Goal: Task Accomplishment & Management: Complete application form

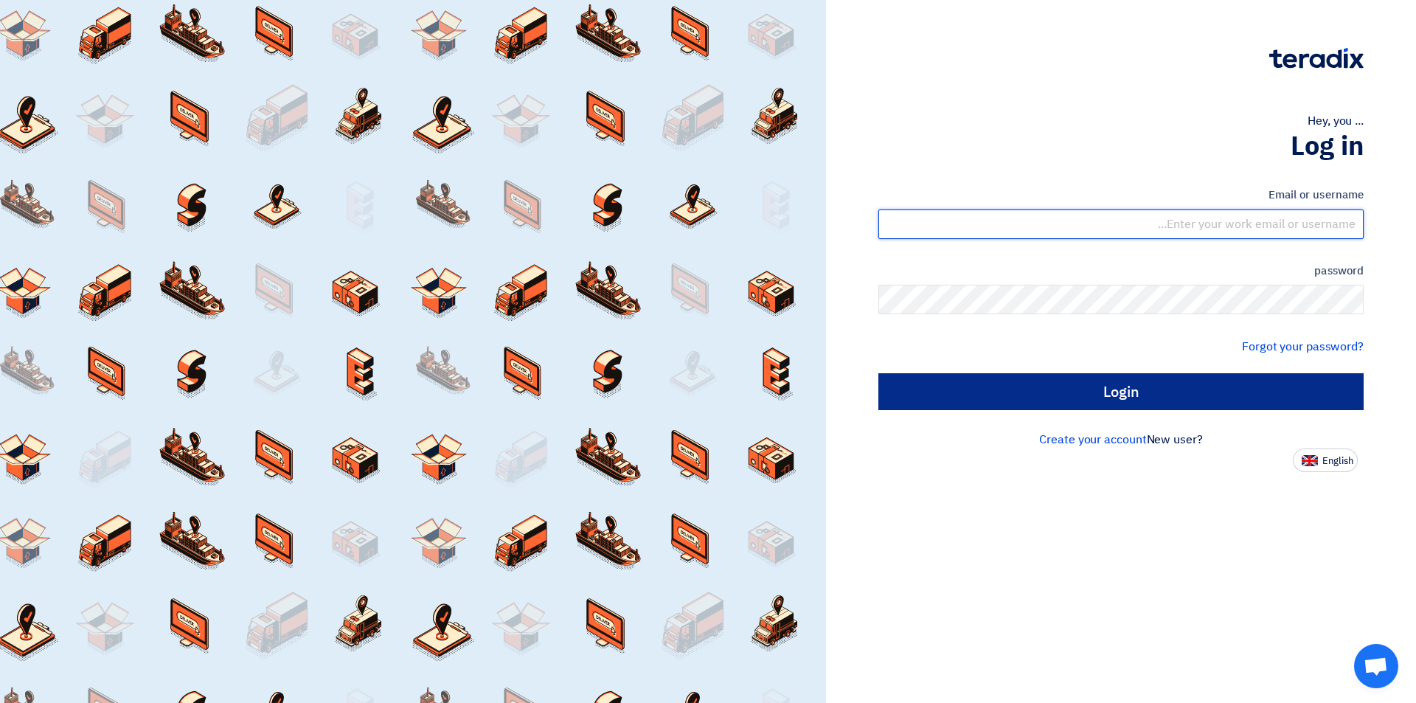
type input "[EMAIL_ADDRESS][DOMAIN_NAME]"
click at [1138, 402] on input "Login" at bounding box center [1120, 391] width 485 height 37
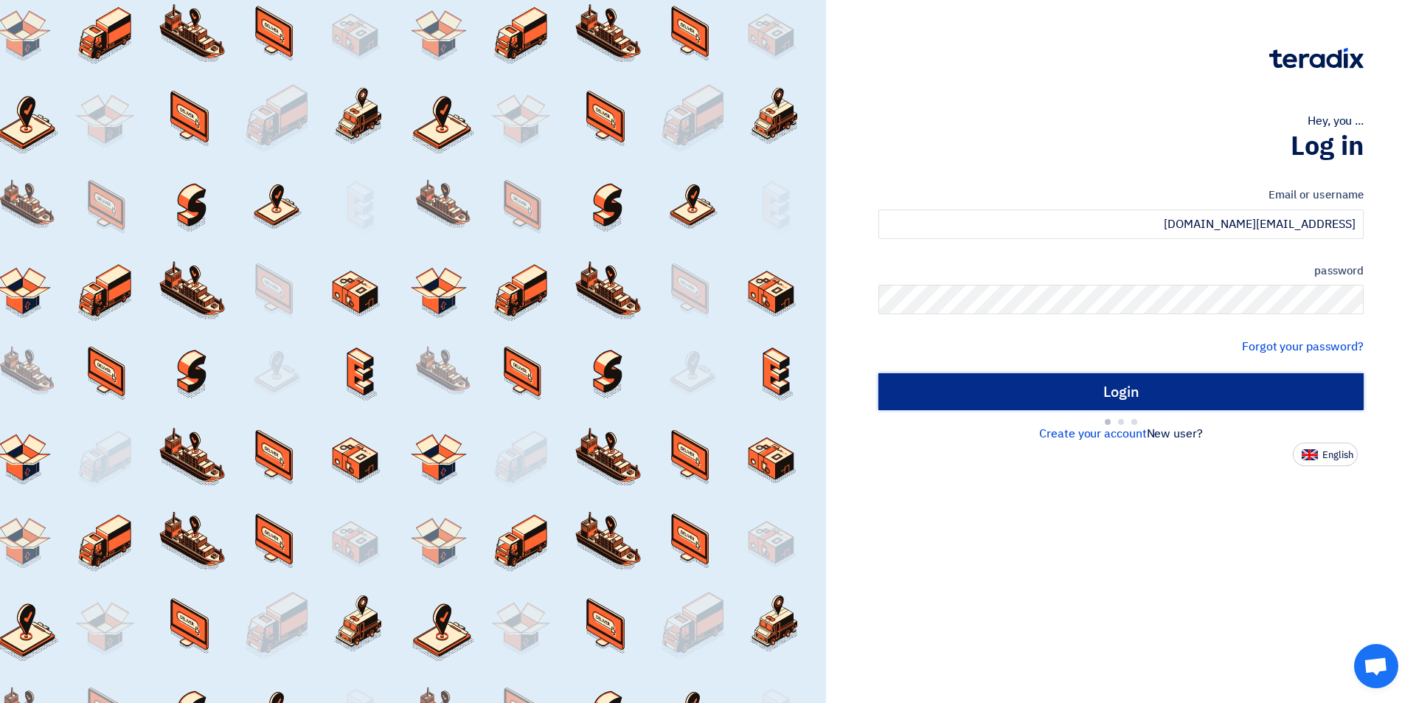
type input "Sign in"
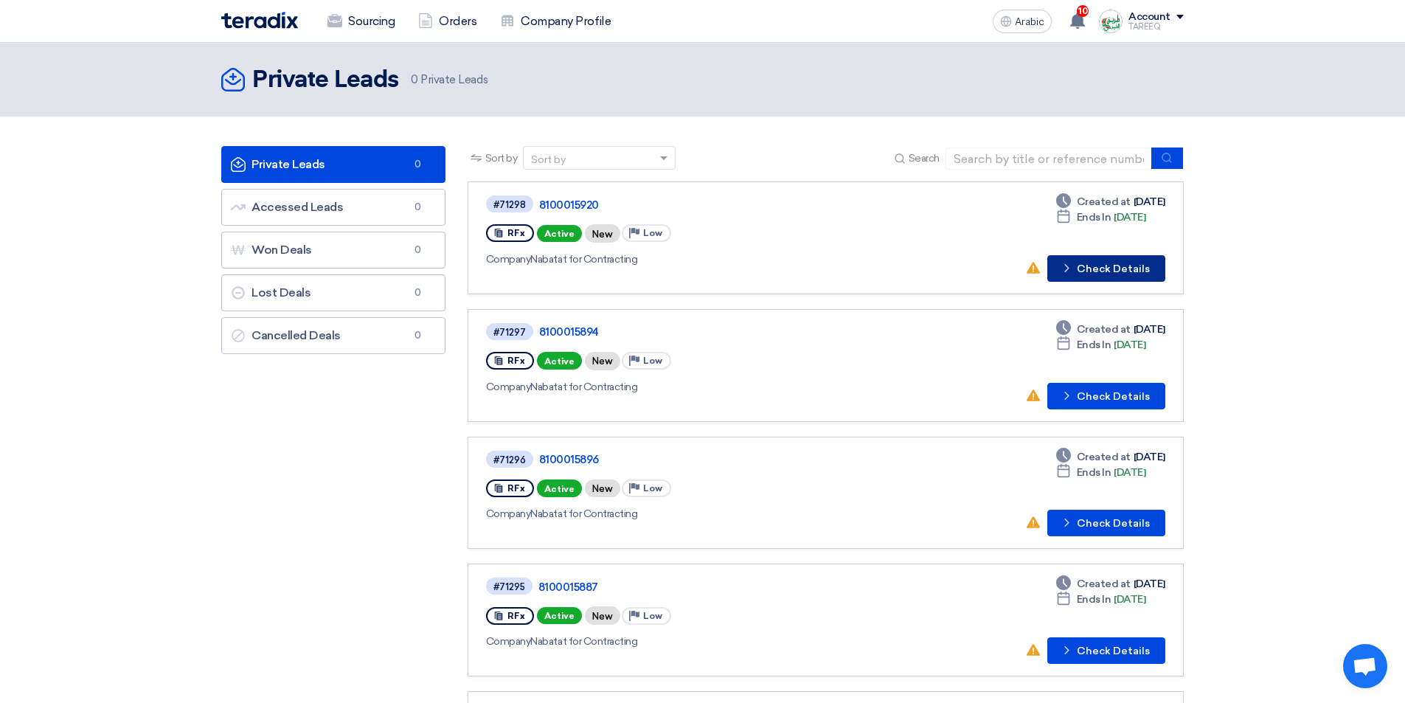
click at [1094, 266] on font "Check Details" at bounding box center [1113, 268] width 73 height 13
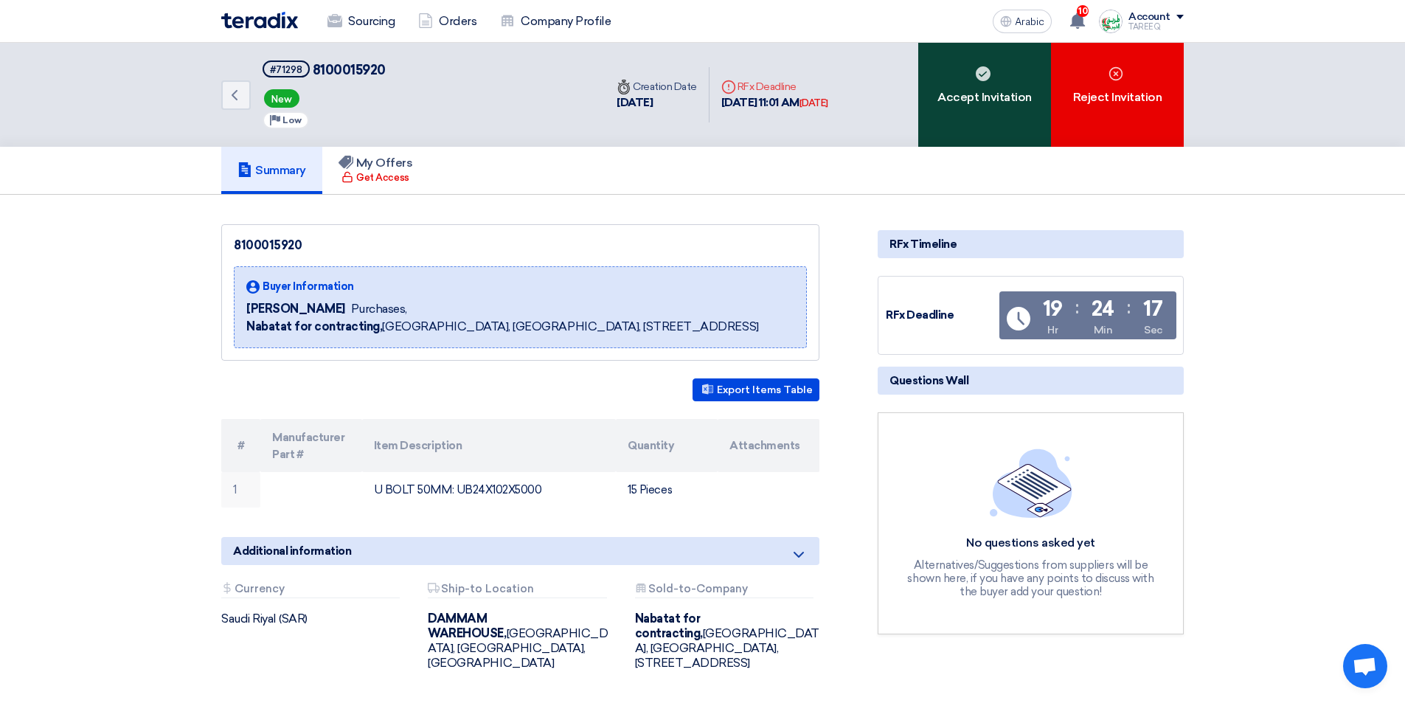
click at [1000, 96] on font "Accept Invitation" at bounding box center [984, 97] width 94 height 14
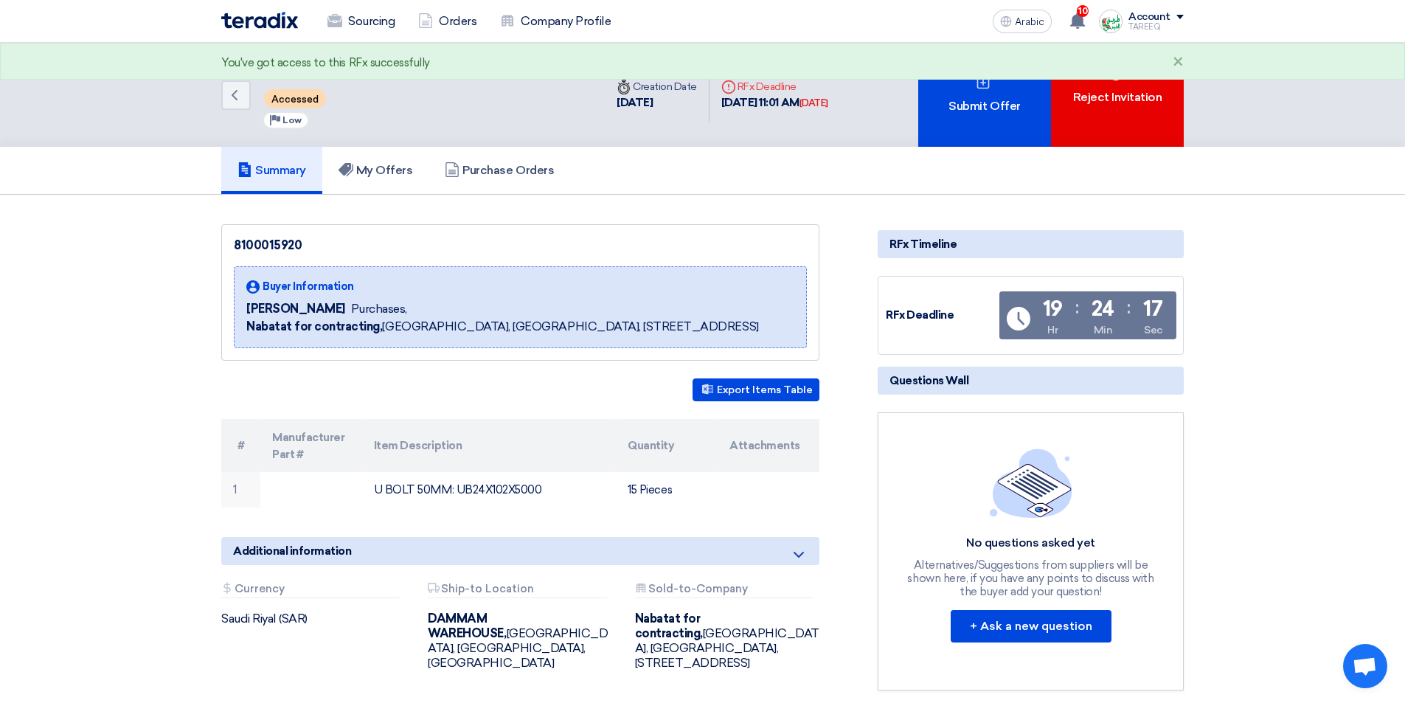
click at [1002, 94] on div "Submit Offer" at bounding box center [984, 95] width 133 height 104
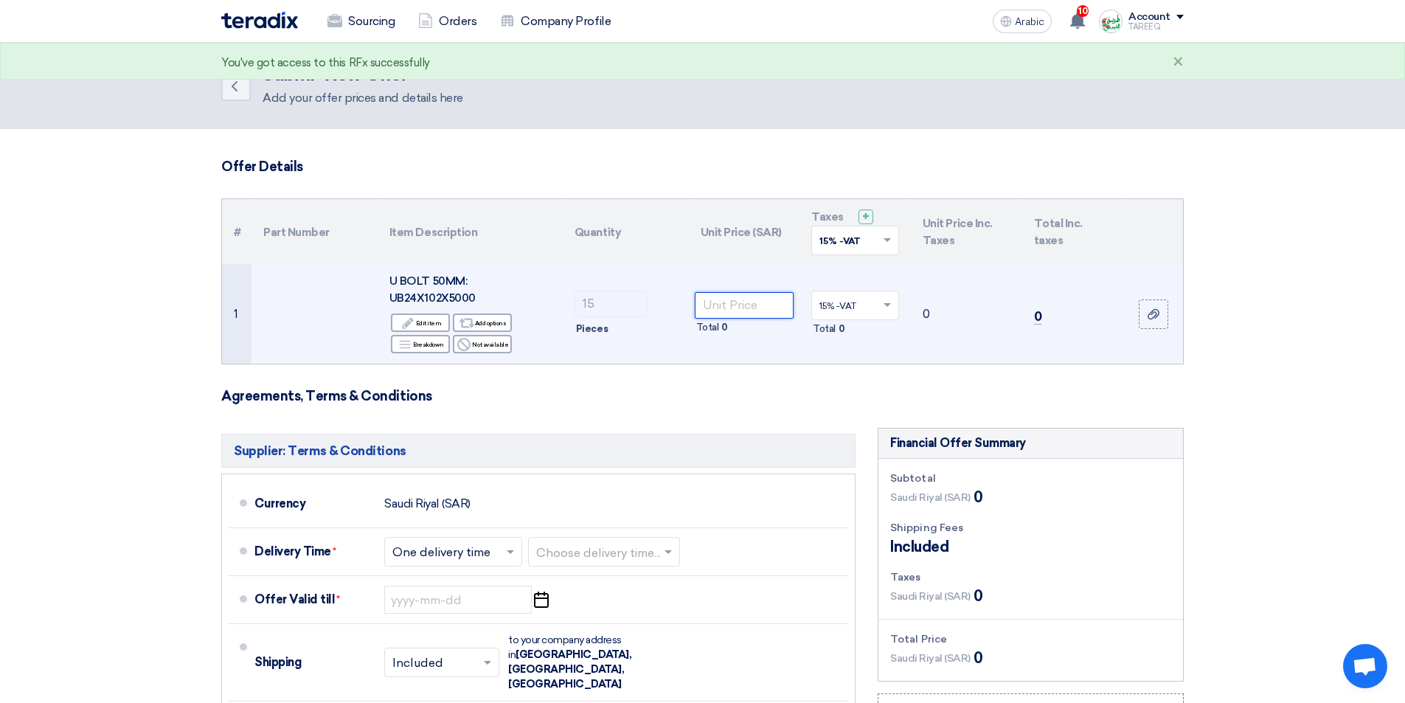
click at [739, 301] on input "number" at bounding box center [745, 305] width 100 height 27
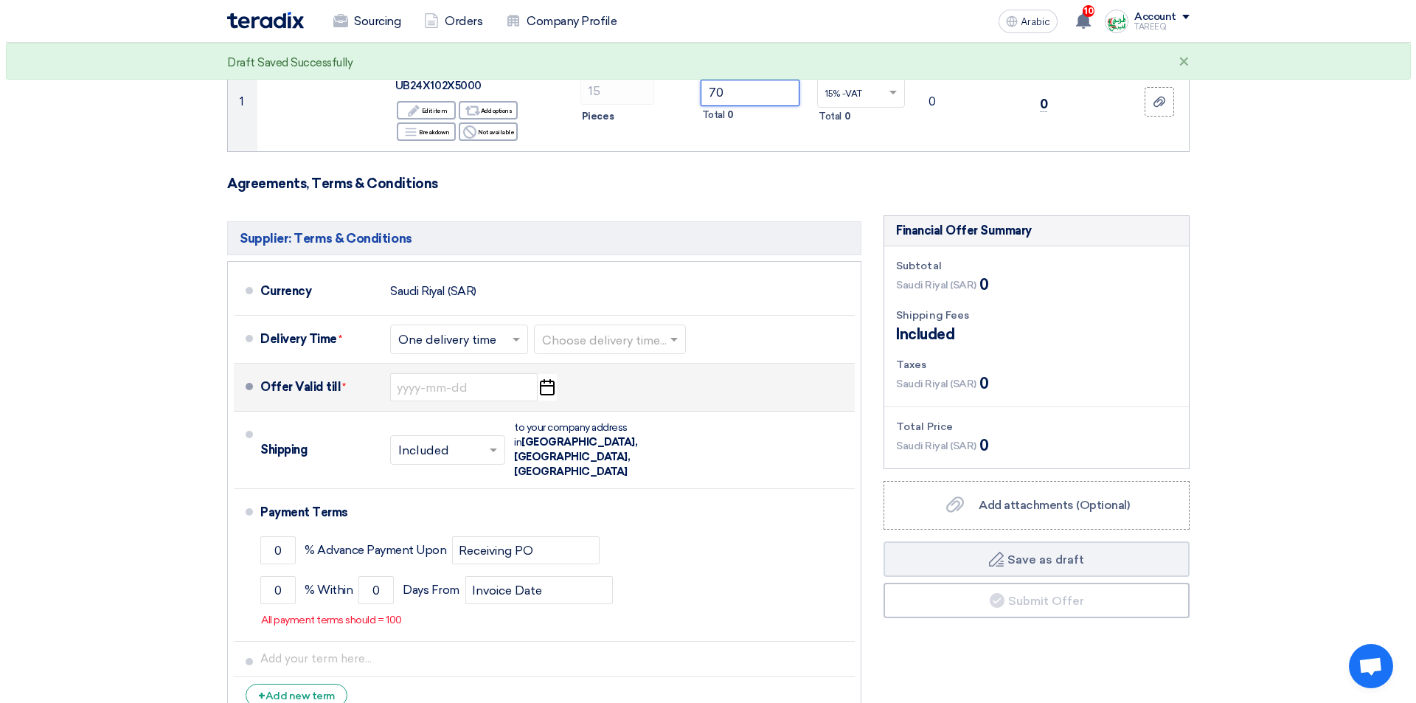
scroll to position [221, 0]
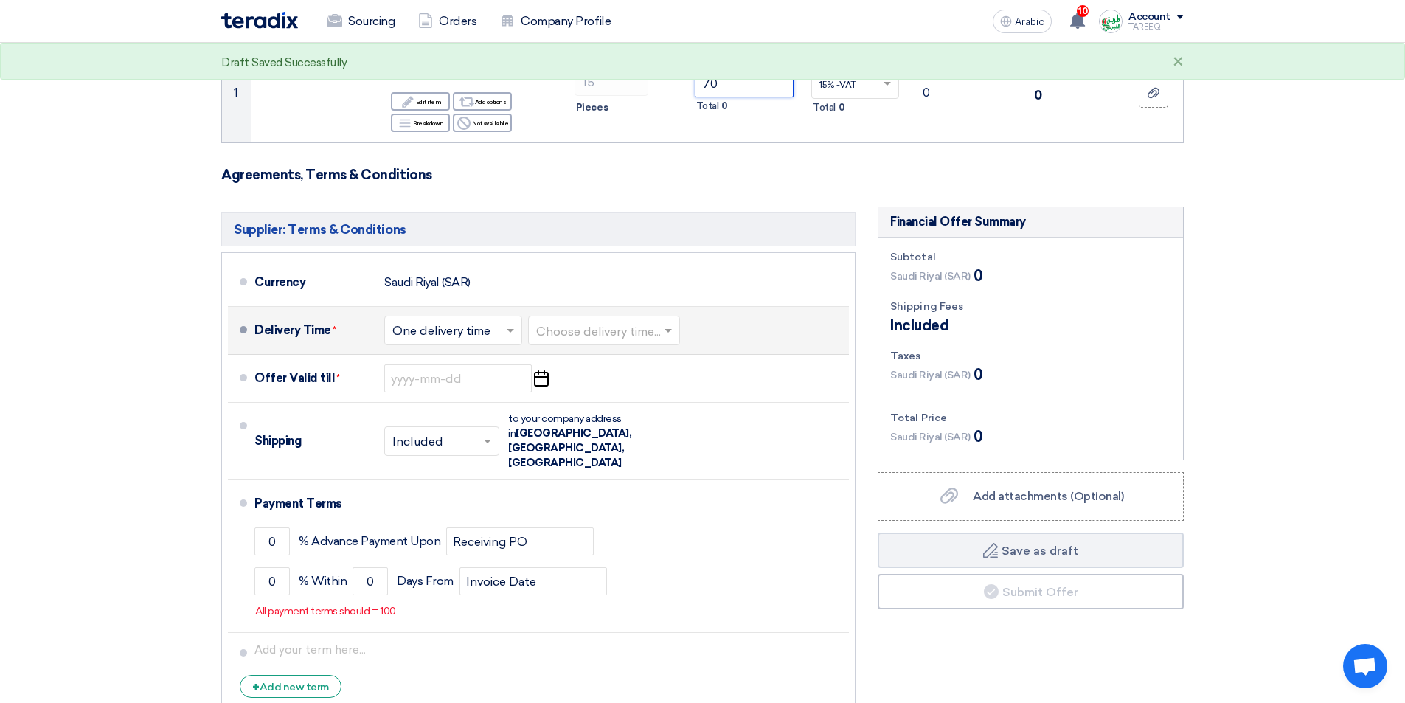
type input "70"
click at [597, 329] on input "text" at bounding box center [604, 331] width 137 height 21
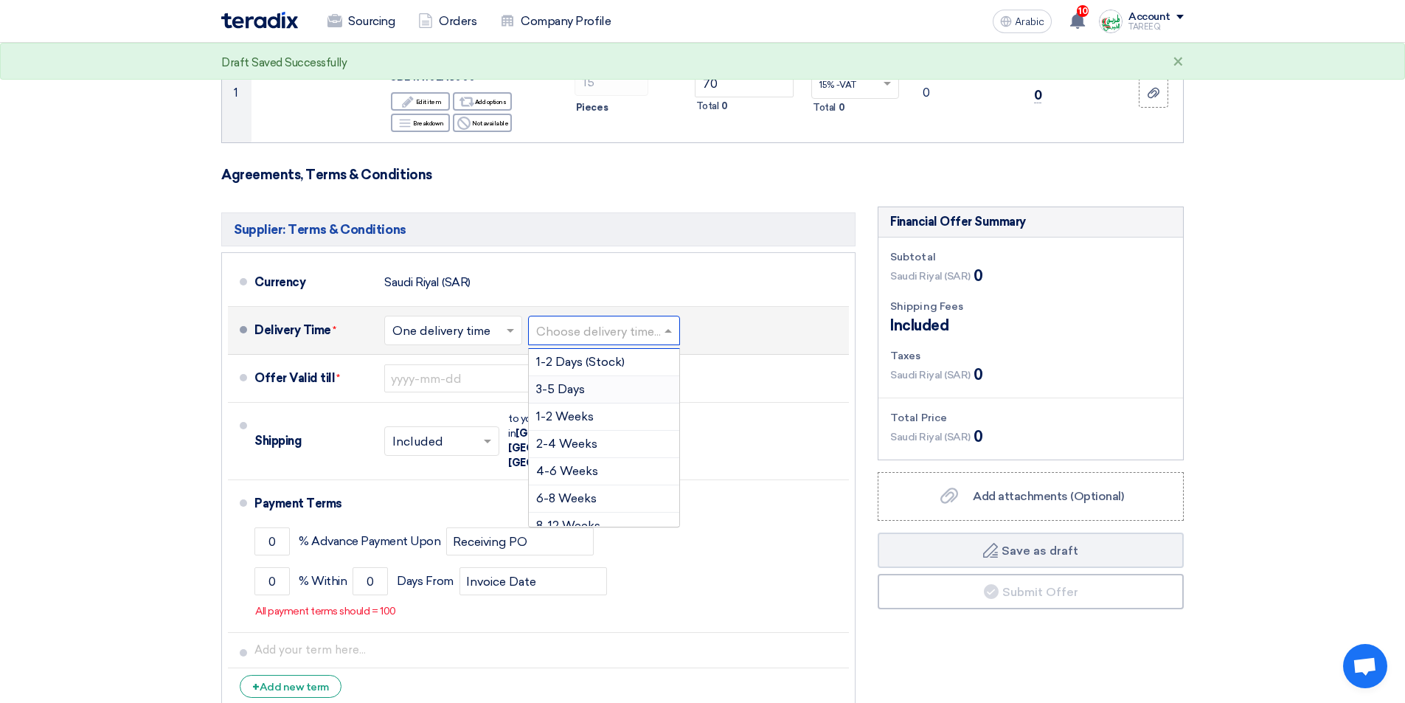
click at [562, 394] on font "3-5 Days" at bounding box center [560, 389] width 49 height 14
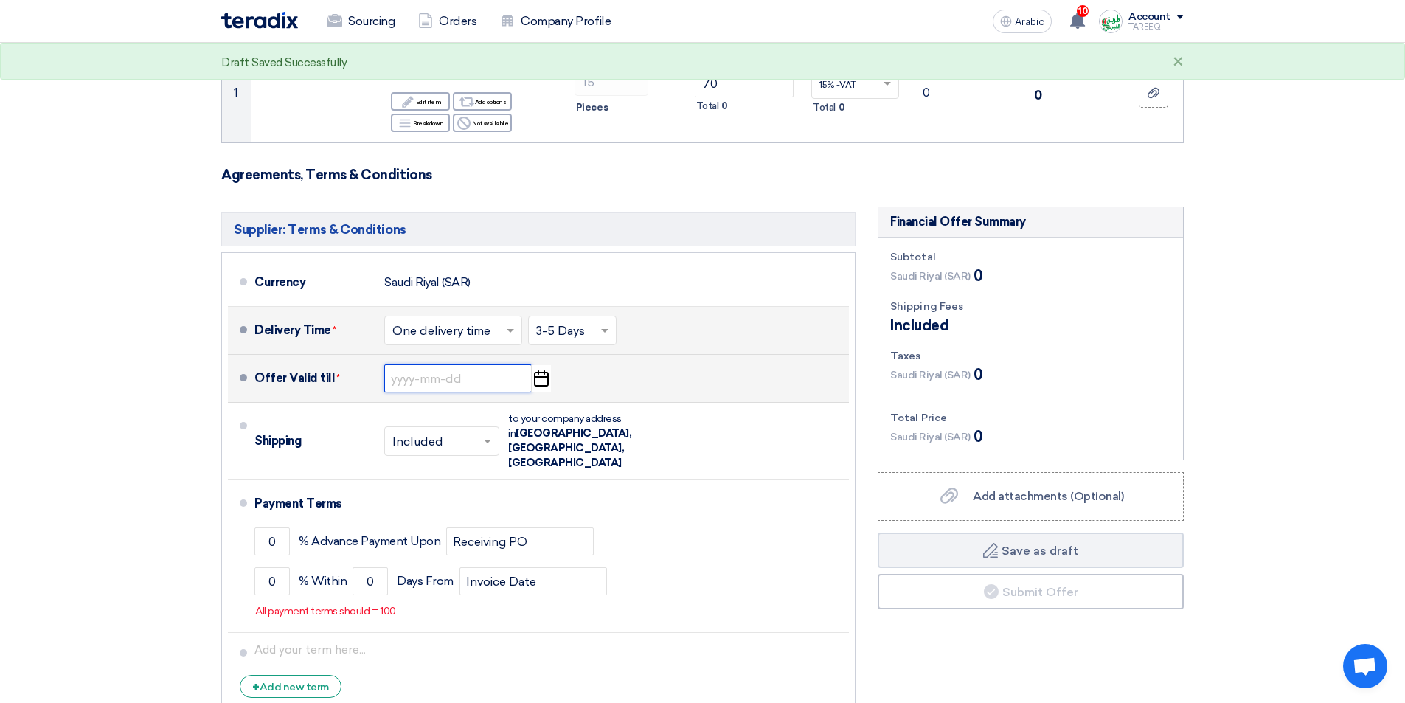
click at [416, 379] on input at bounding box center [457, 378] width 147 height 28
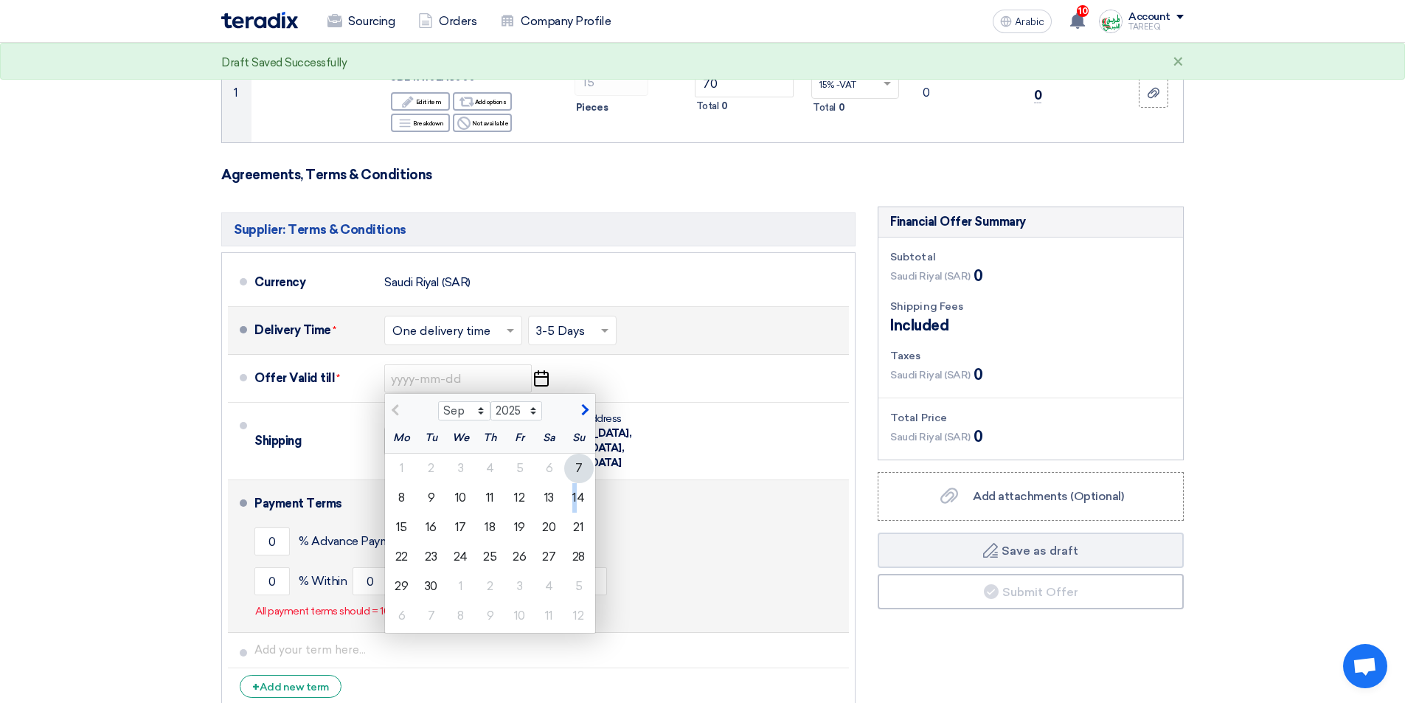
click at [575, 498] on font "14" at bounding box center [578, 497] width 12 height 14
type input "[DATE]"
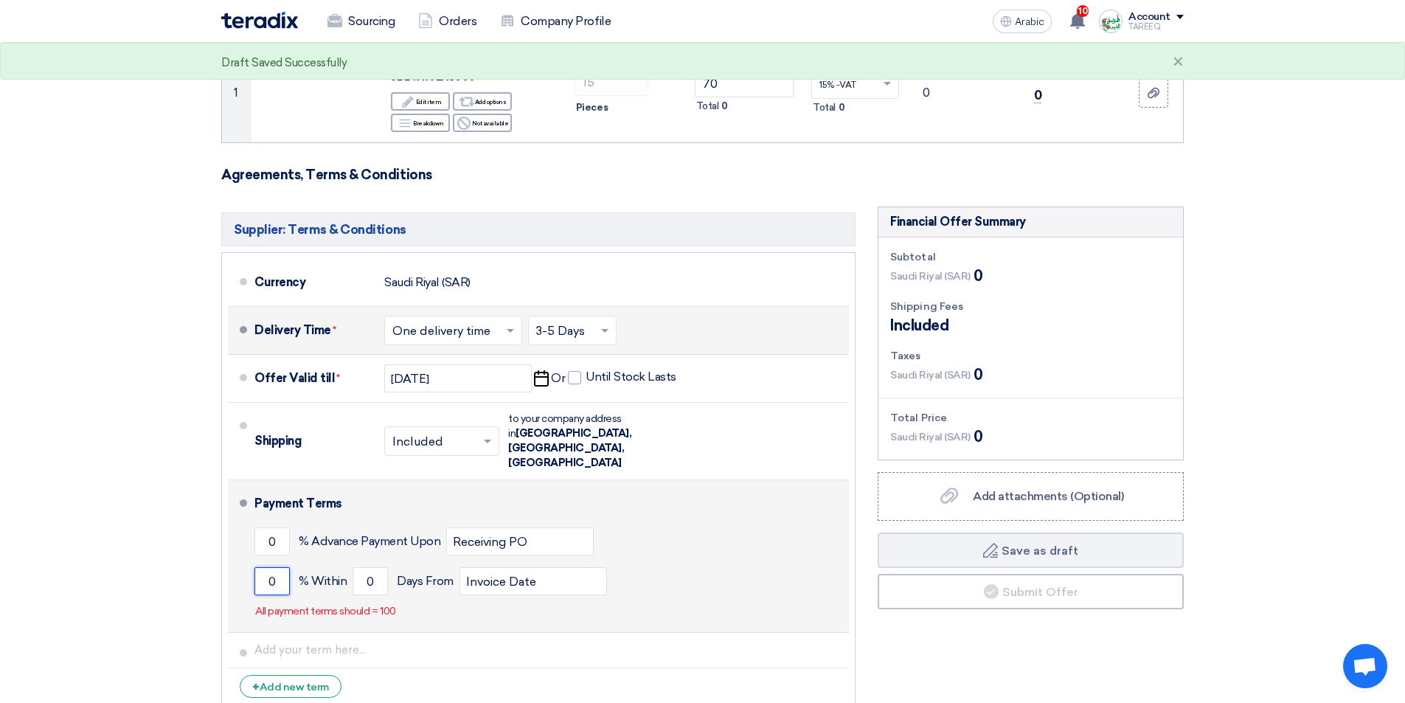
click at [254, 567] on input "0" at bounding box center [271, 581] width 35 height 28
type input "100"
click at [356, 567] on input "0" at bounding box center [369, 581] width 35 height 28
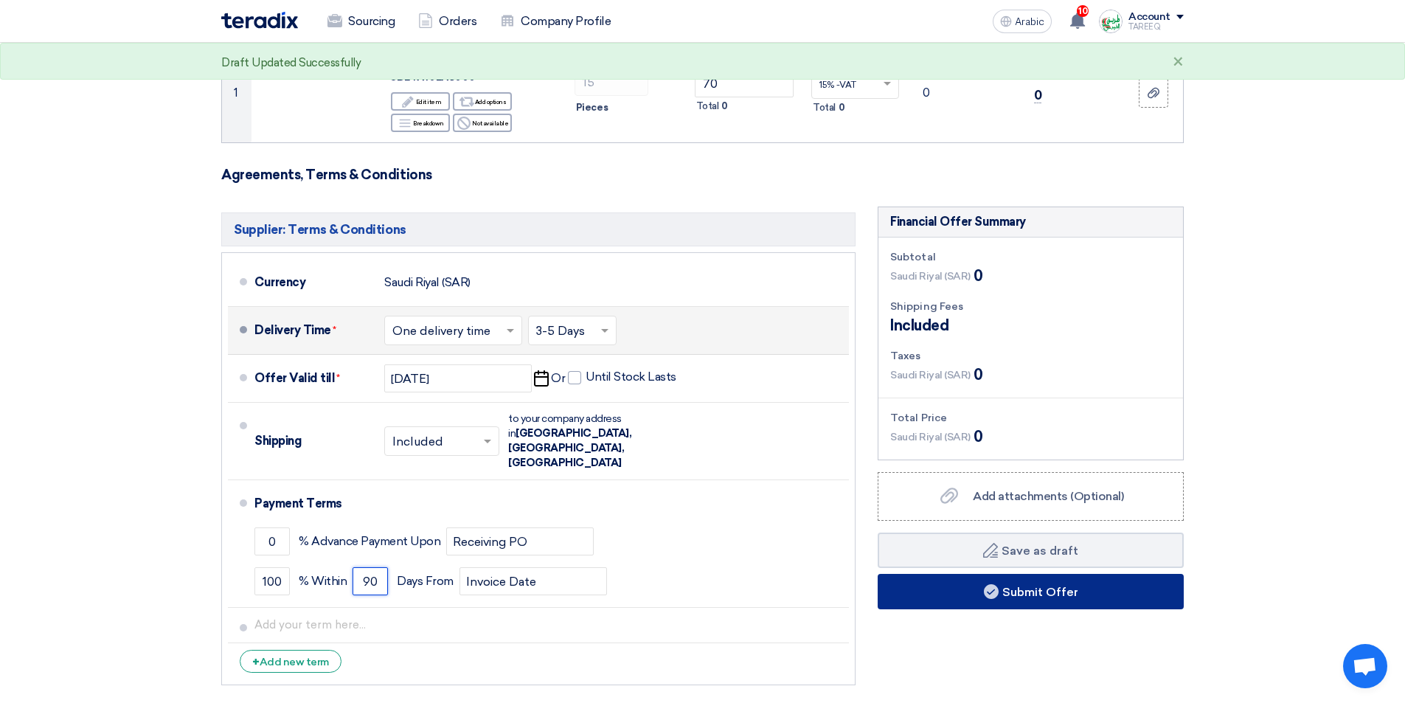
type input "90"
click at [947, 595] on button "Submit Offer" at bounding box center [1030, 591] width 306 height 35
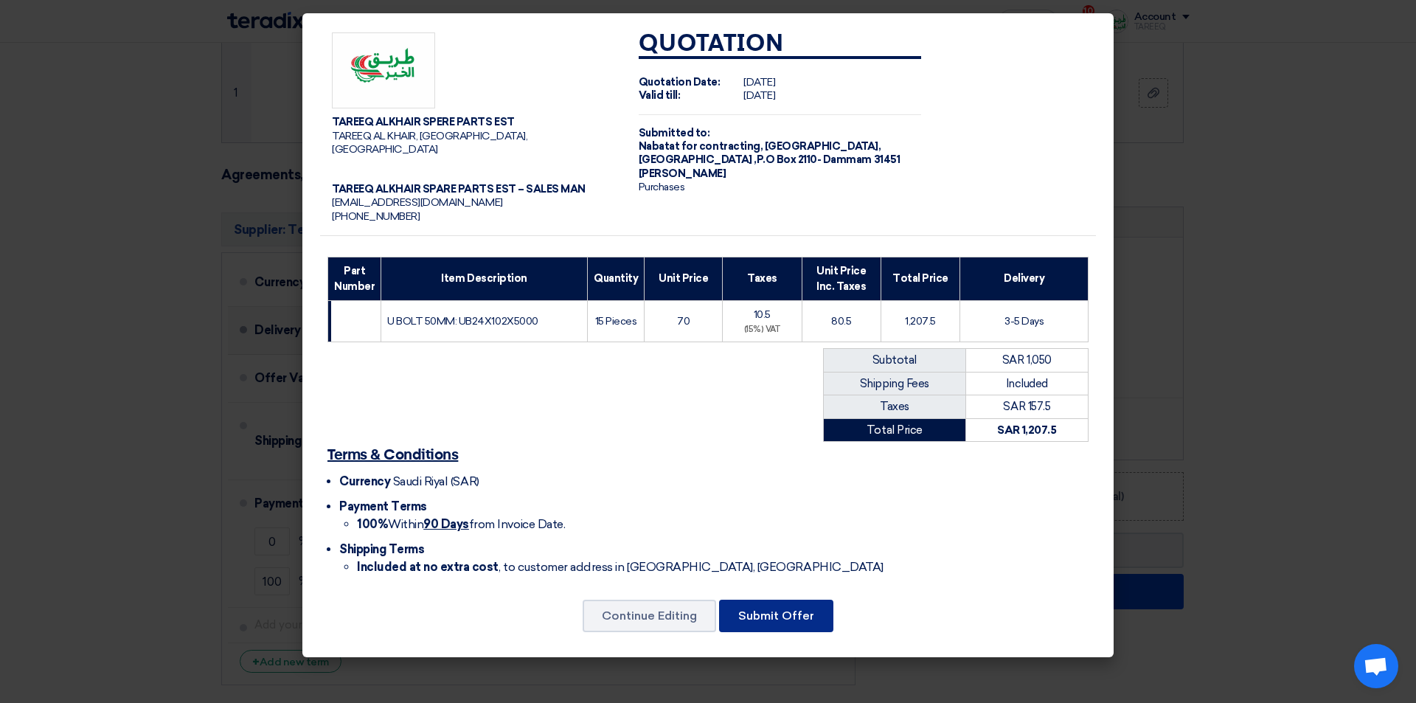
click at [785, 599] on button "Submit Offer" at bounding box center [776, 615] width 114 height 32
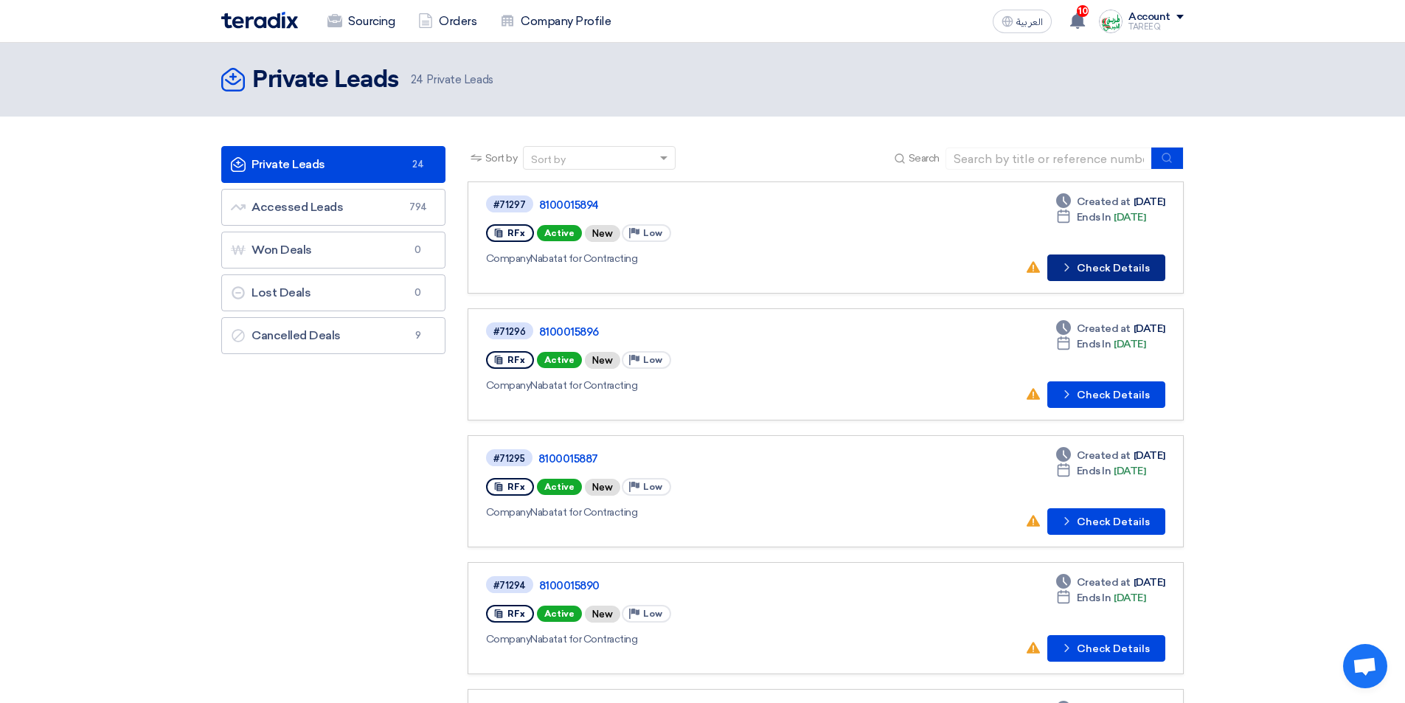
click at [1144, 264] on button "Check details Check Details" at bounding box center [1106, 267] width 118 height 27
click at [1107, 410] on link "#71296 8100015896 RFx Active New Priority Low Company Nabatat for Contracting D…" at bounding box center [825, 364] width 716 height 112
click at [1106, 397] on button "Check details Check Details" at bounding box center [1106, 394] width 118 height 27
click at [1093, 526] on button "Check details Check Details" at bounding box center [1106, 521] width 118 height 27
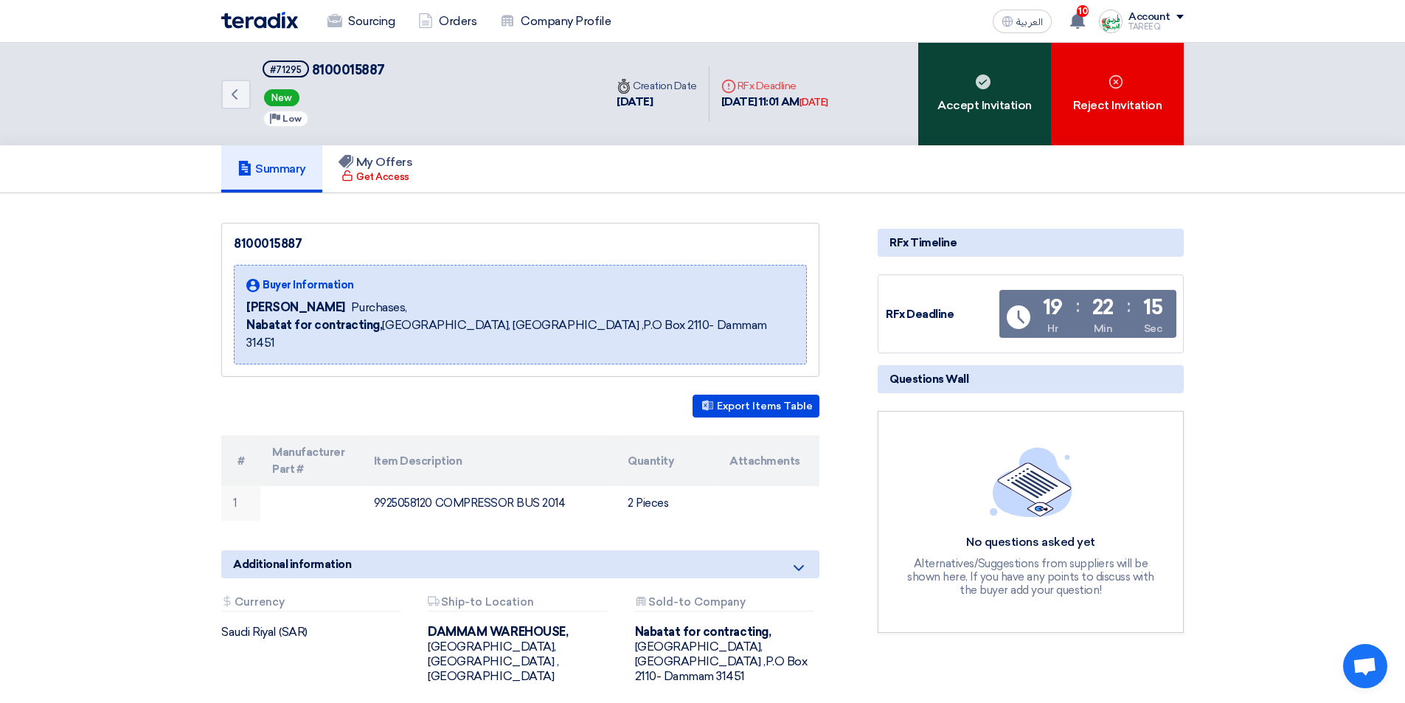
click at [1014, 101] on div "Accept Invitation" at bounding box center [984, 94] width 133 height 102
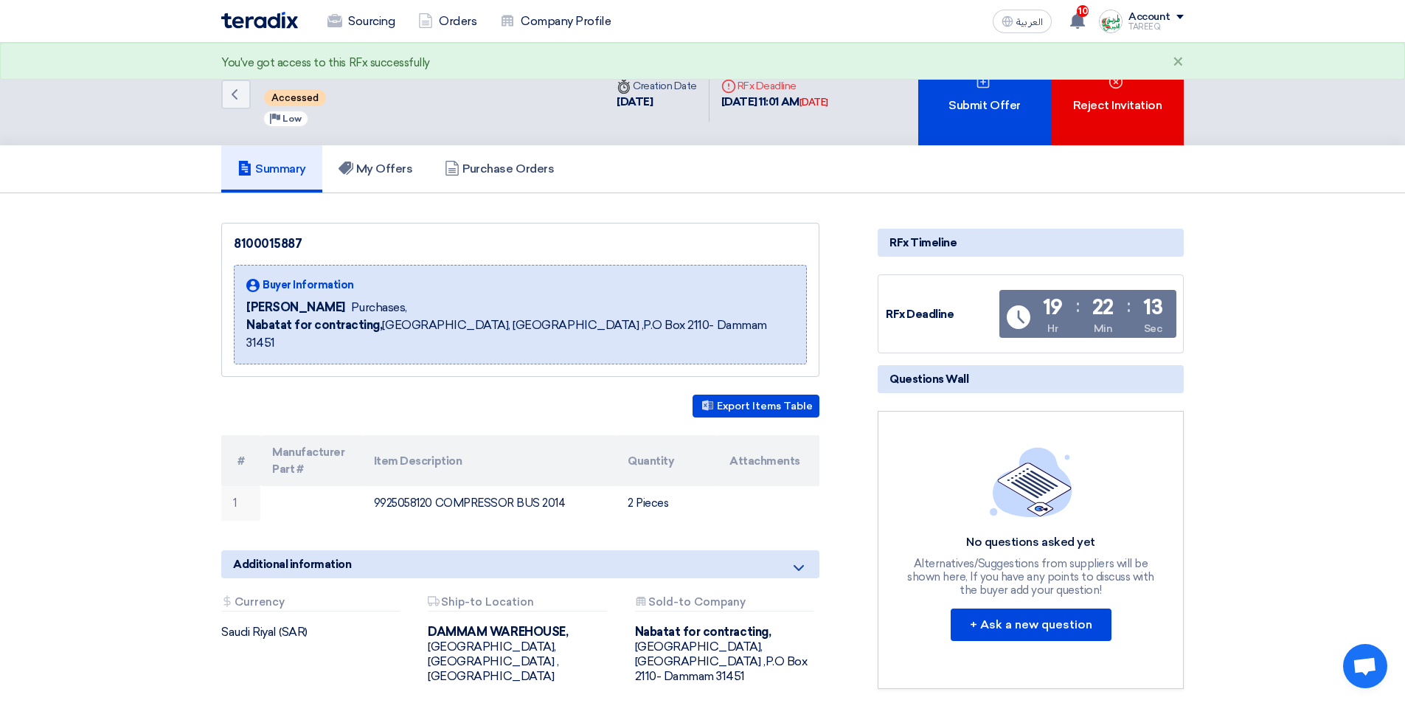
click at [1018, 108] on div "Submit Offer" at bounding box center [984, 94] width 133 height 102
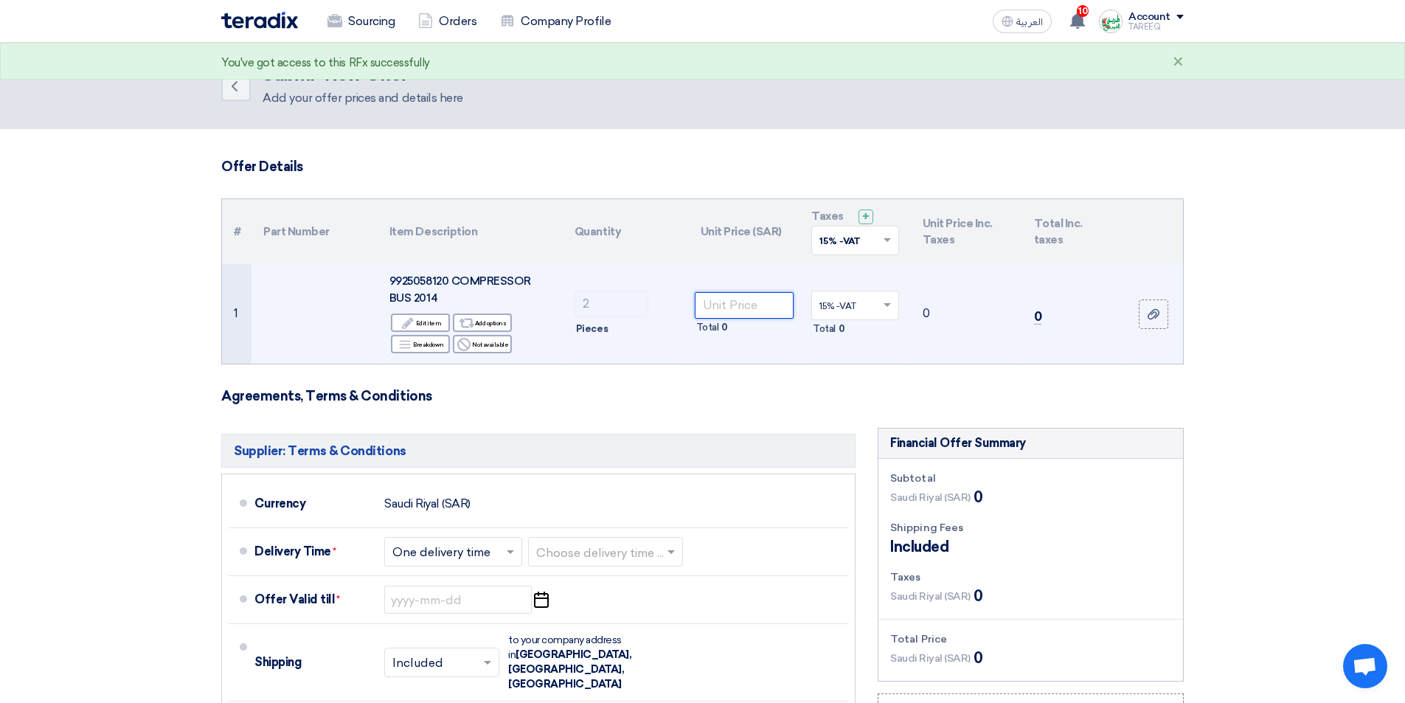
click at [745, 306] on input "number" at bounding box center [745, 305] width 100 height 27
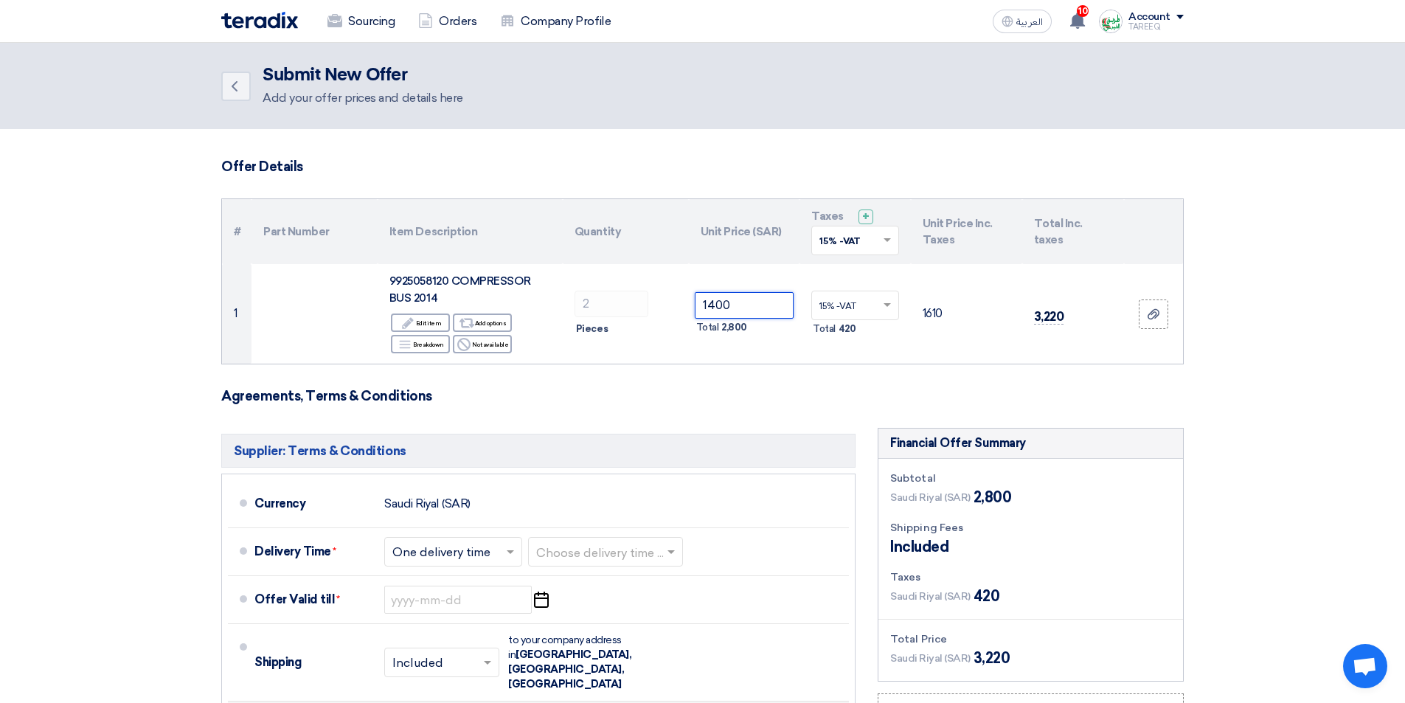
type input "1400"
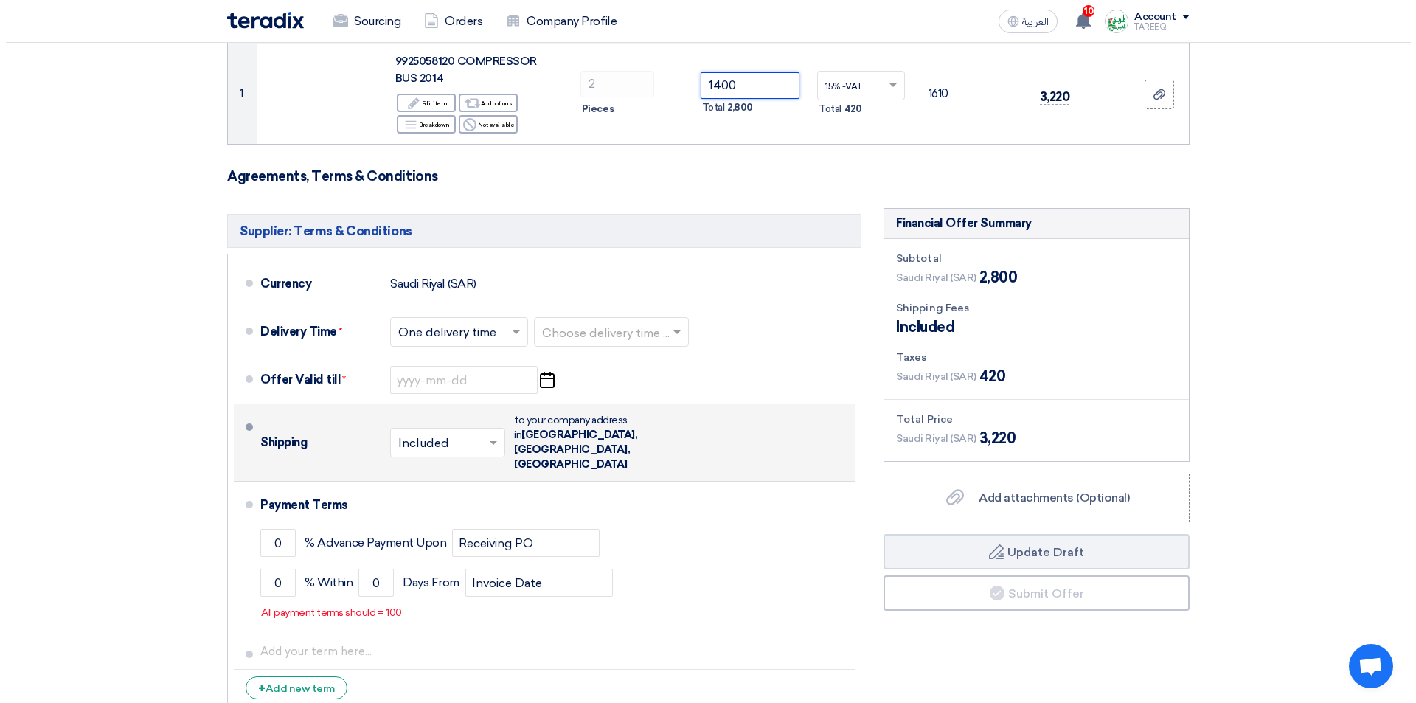
scroll to position [221, 0]
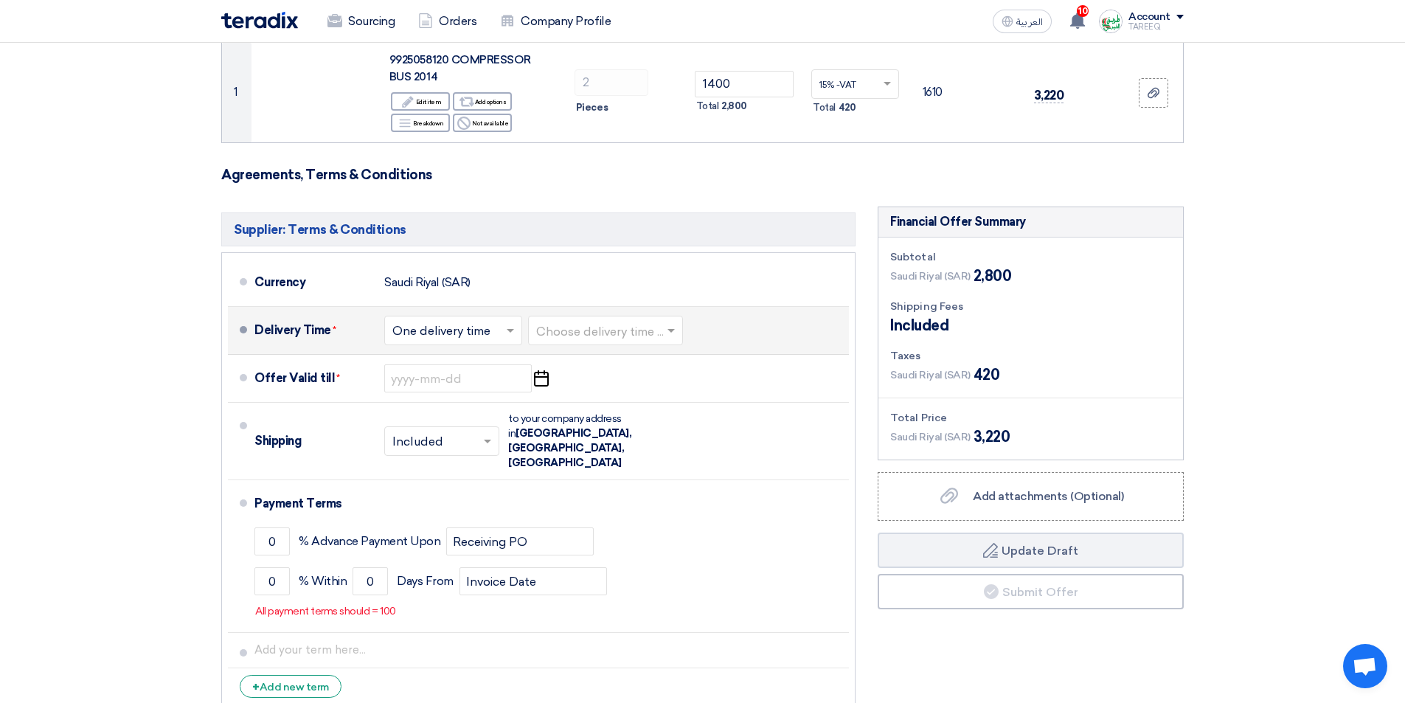
click at [596, 337] on input "text" at bounding box center [606, 331] width 140 height 21
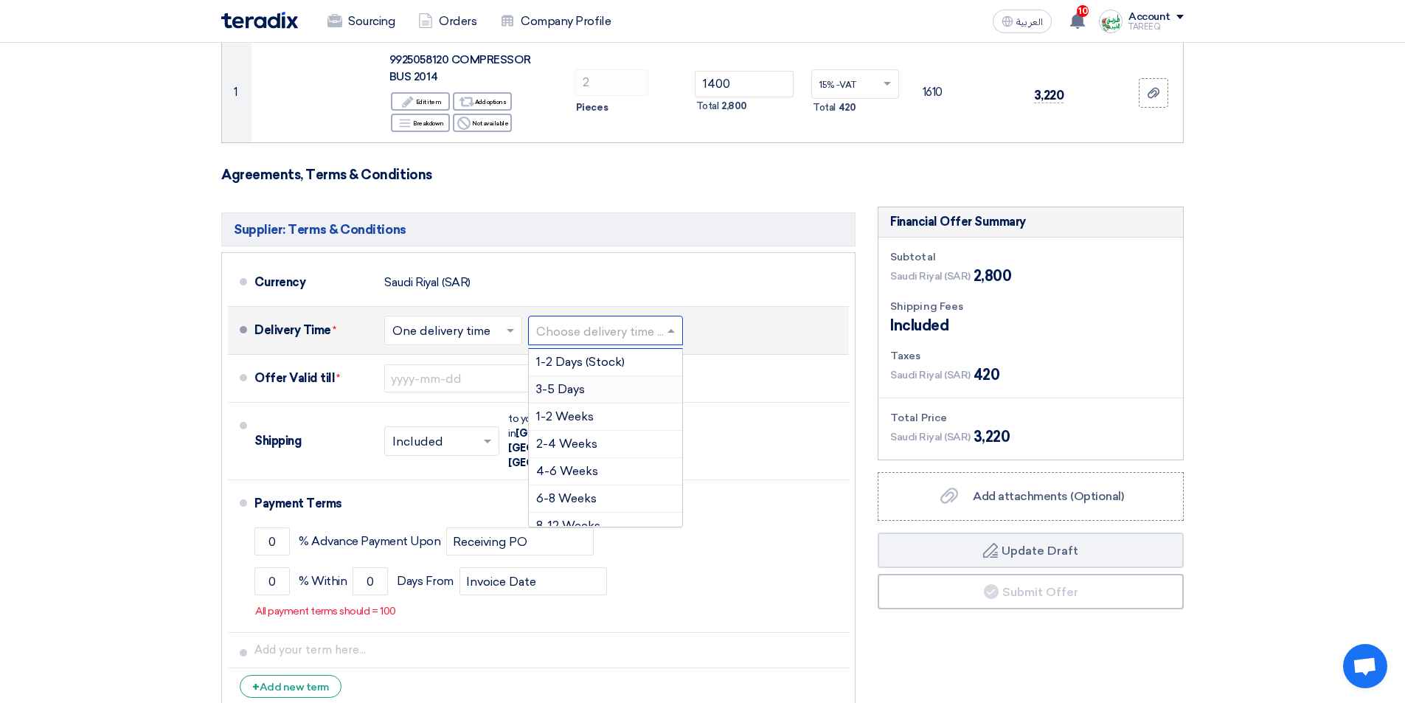
click at [562, 394] on span "3-5 Days" at bounding box center [560, 389] width 49 height 14
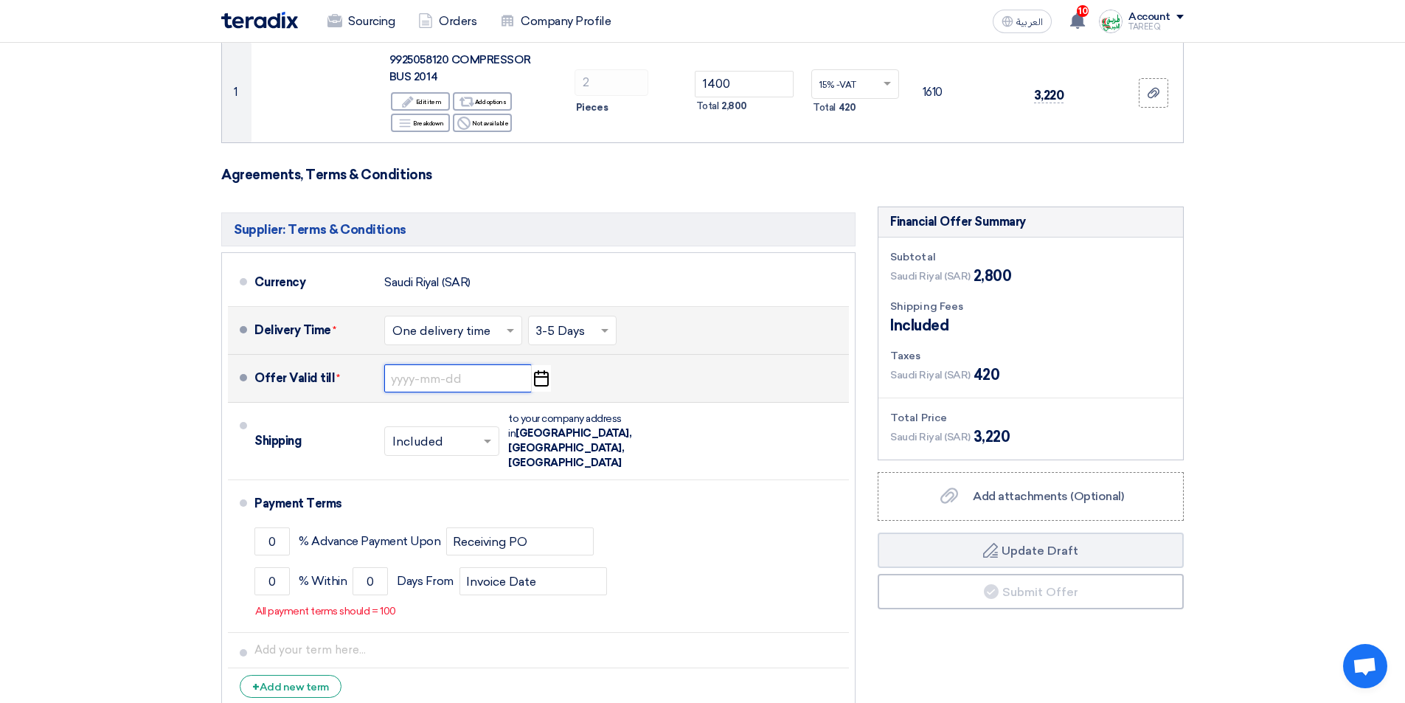
click at [430, 378] on input at bounding box center [457, 378] width 147 height 28
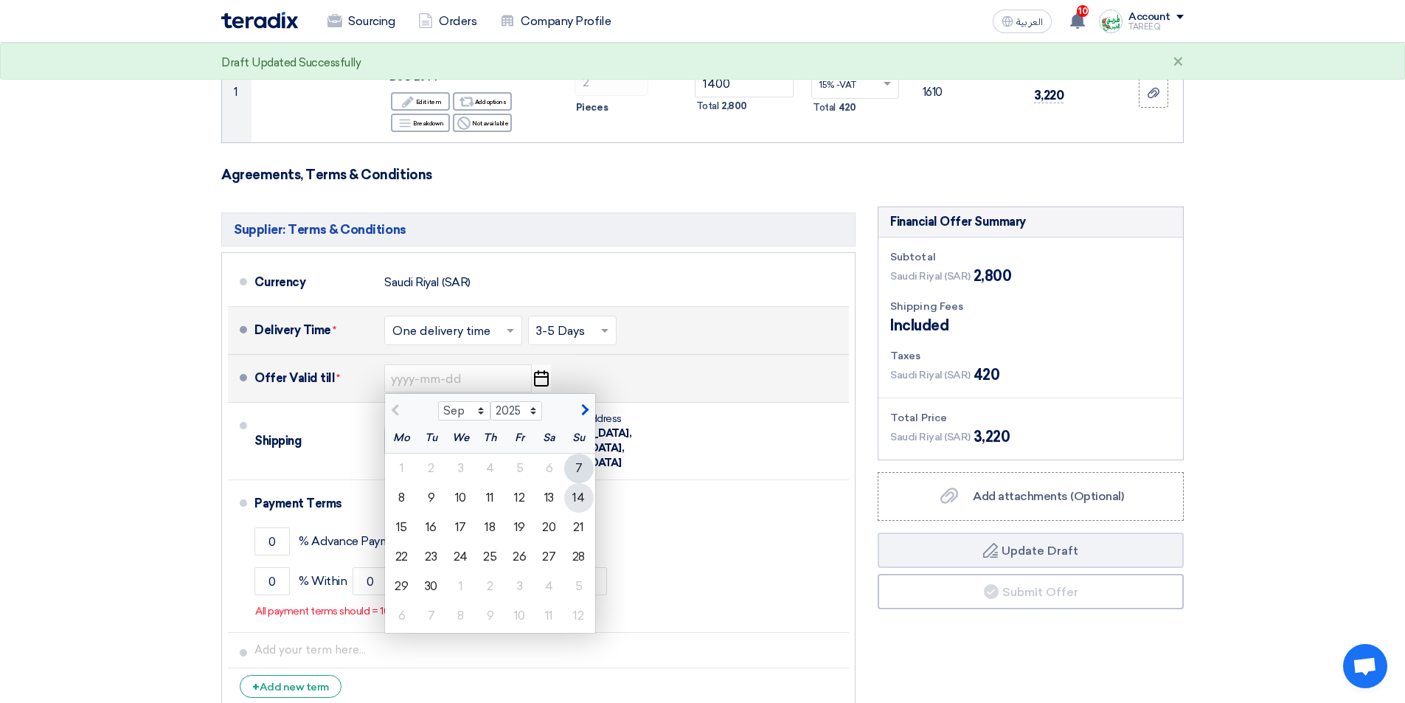
click at [580, 498] on div "14" at bounding box center [578, 497] width 29 height 29
type input "[DATE]"
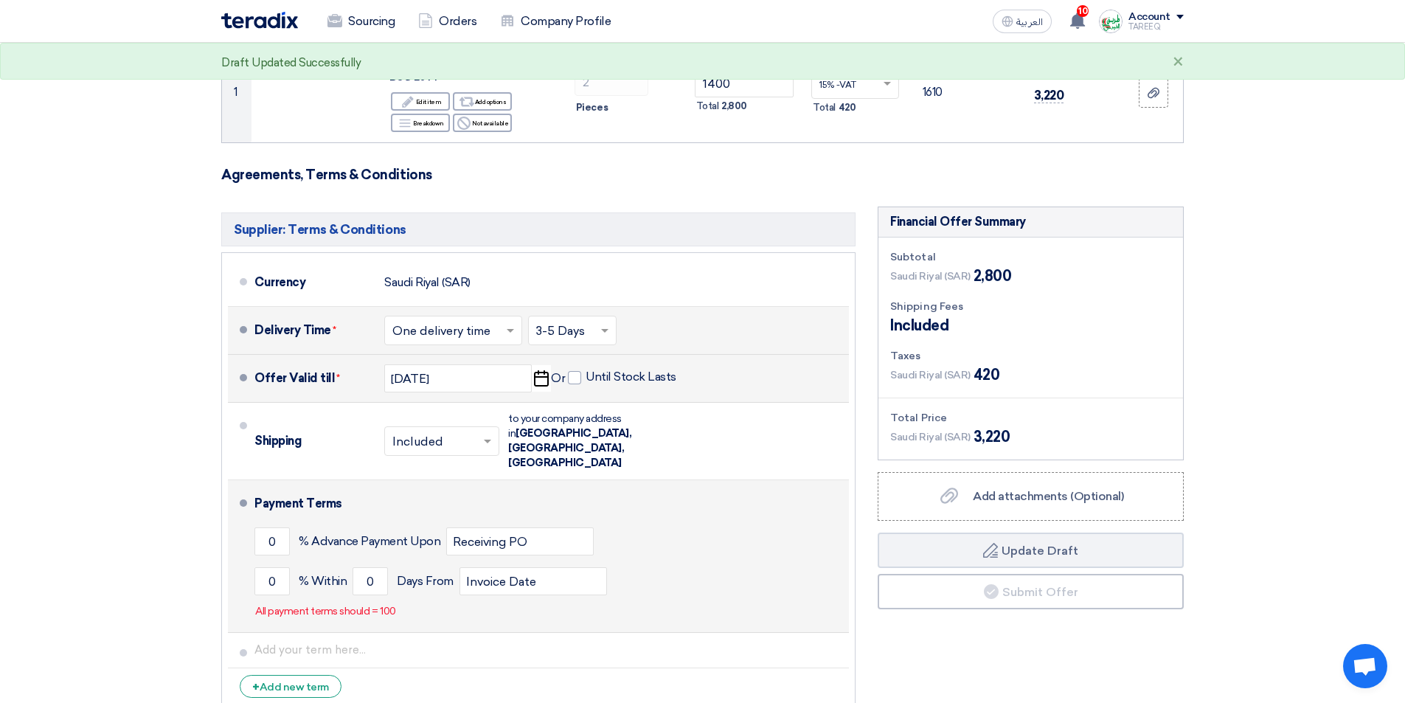
click at [254, 554] on li "Payment Terms 0 % Advance Payment Upon Receiving PO 0 % Within 0" at bounding box center [538, 556] width 621 height 153
click at [257, 567] on input "0" at bounding box center [271, 581] width 35 height 28
type input "100"
click at [356, 567] on input "0" at bounding box center [369, 581] width 35 height 28
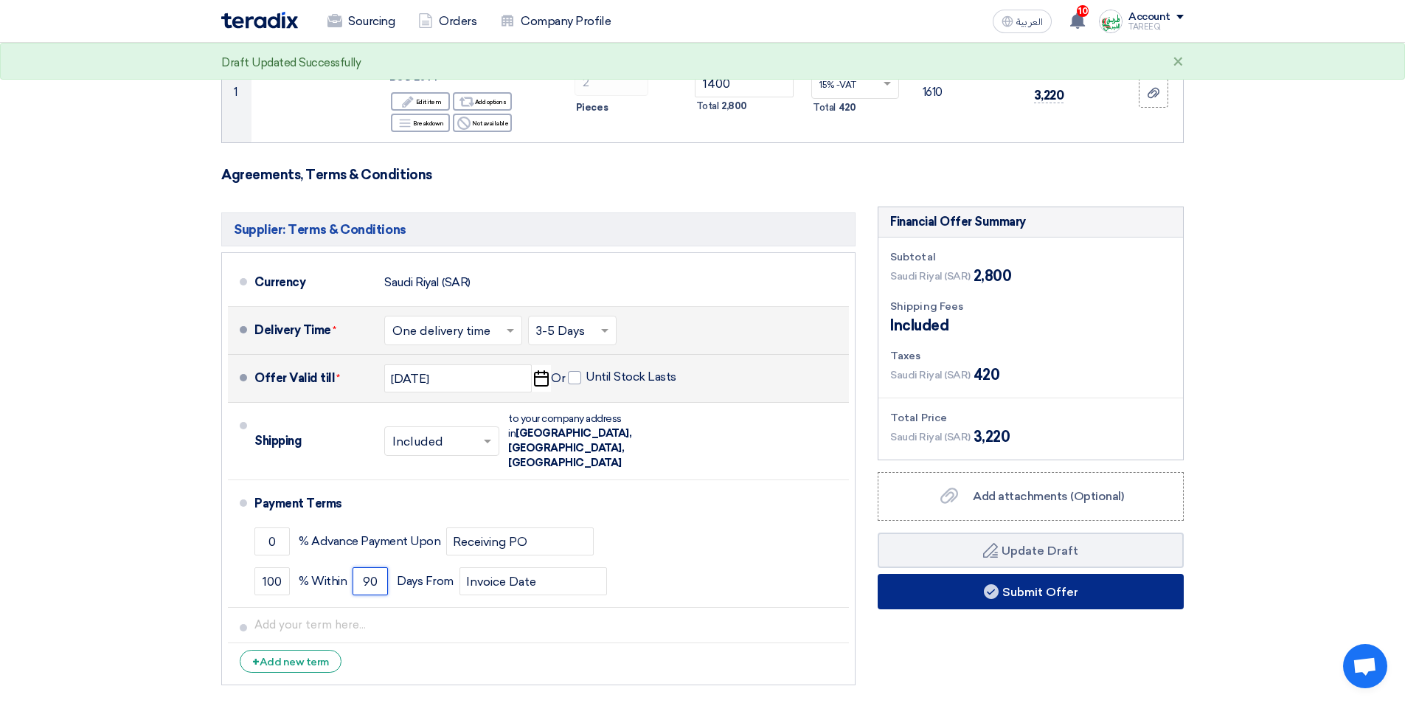
type input "90"
click at [937, 599] on button "Submit Offer" at bounding box center [1030, 591] width 306 height 35
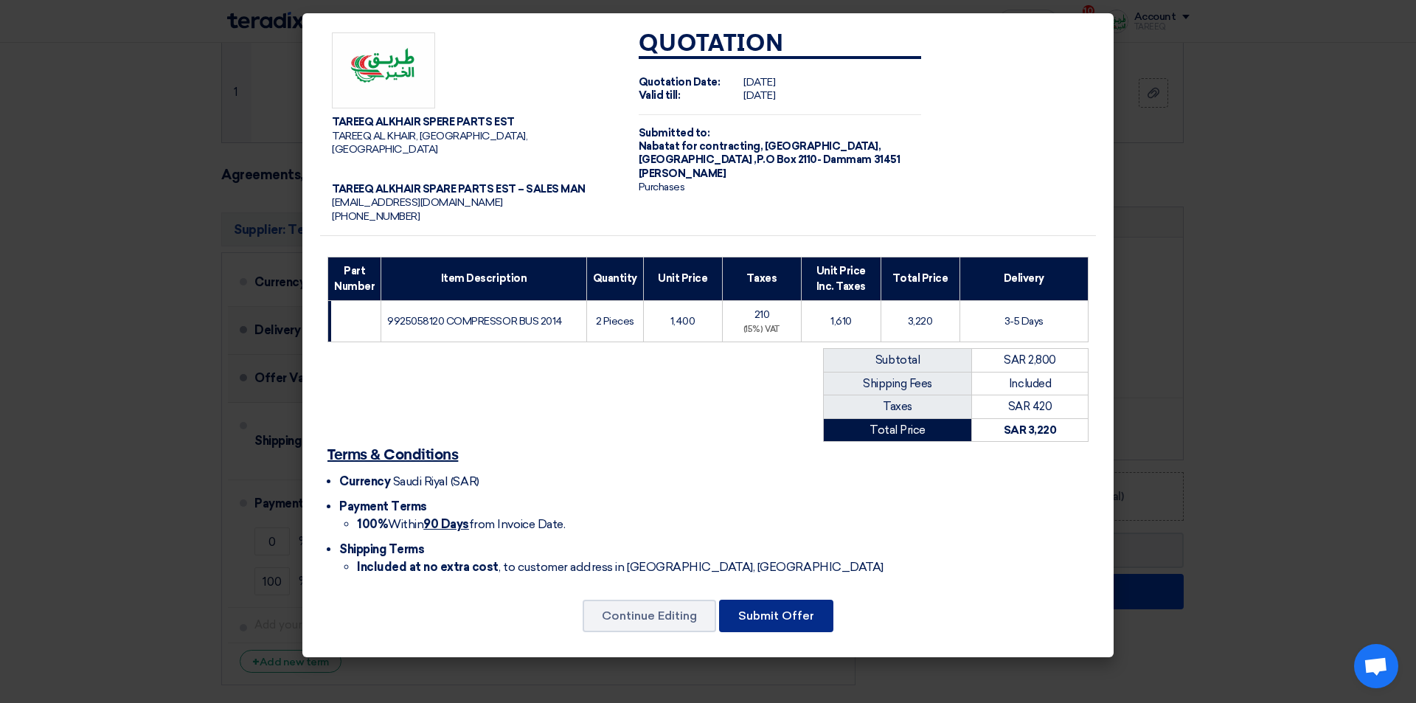
click at [769, 599] on button "Submit Offer" at bounding box center [776, 615] width 114 height 32
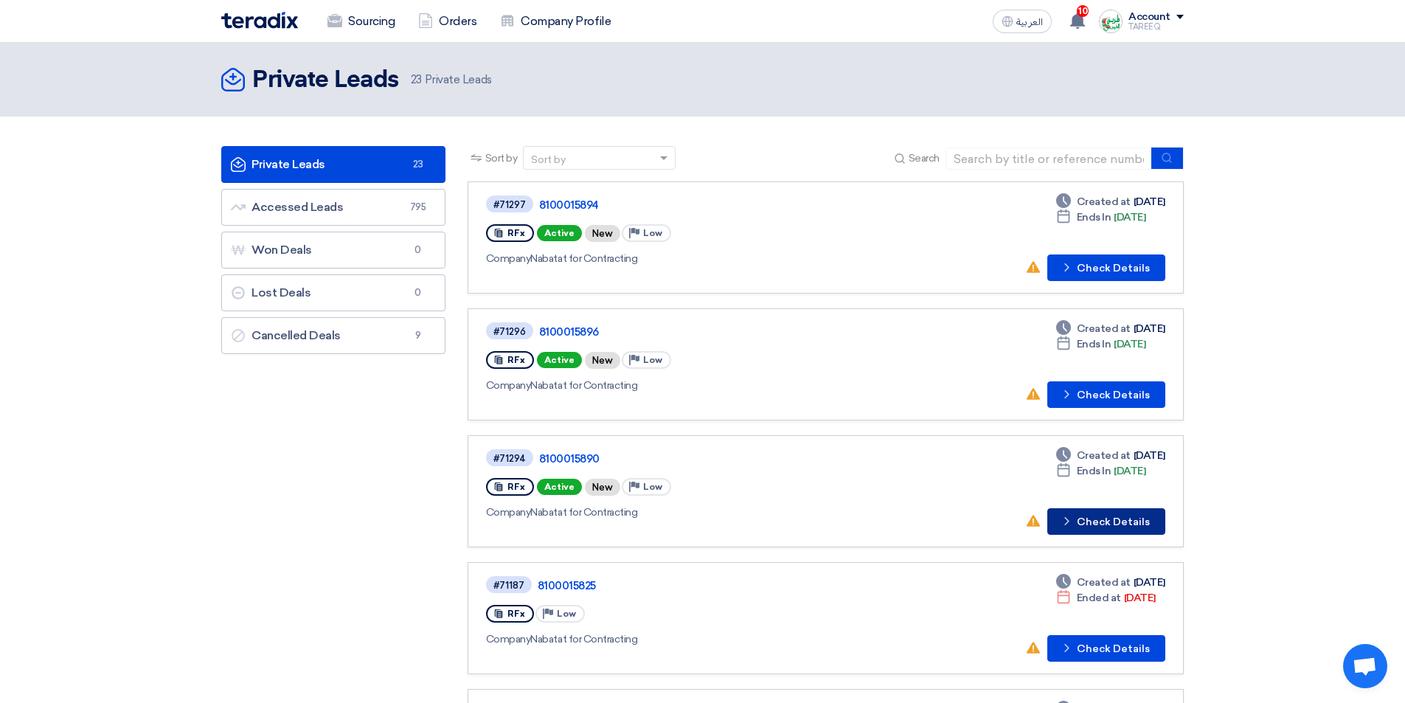
click at [1124, 522] on button "Check details Check Details" at bounding box center [1106, 521] width 118 height 27
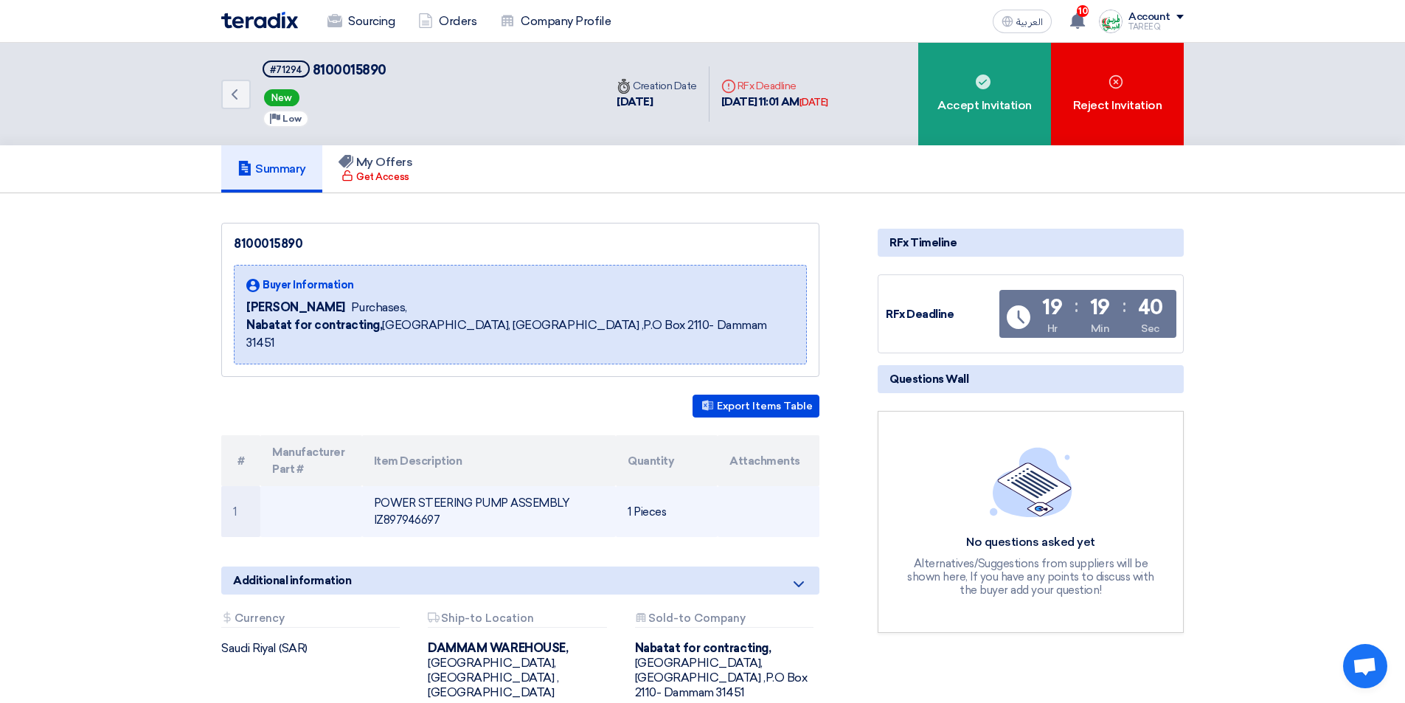
click at [411, 501] on td "POWER STEERING PUMP ASSEMBLY IZ897946697" at bounding box center [489, 511] width 254 height 51
copy td "IZ897946697"
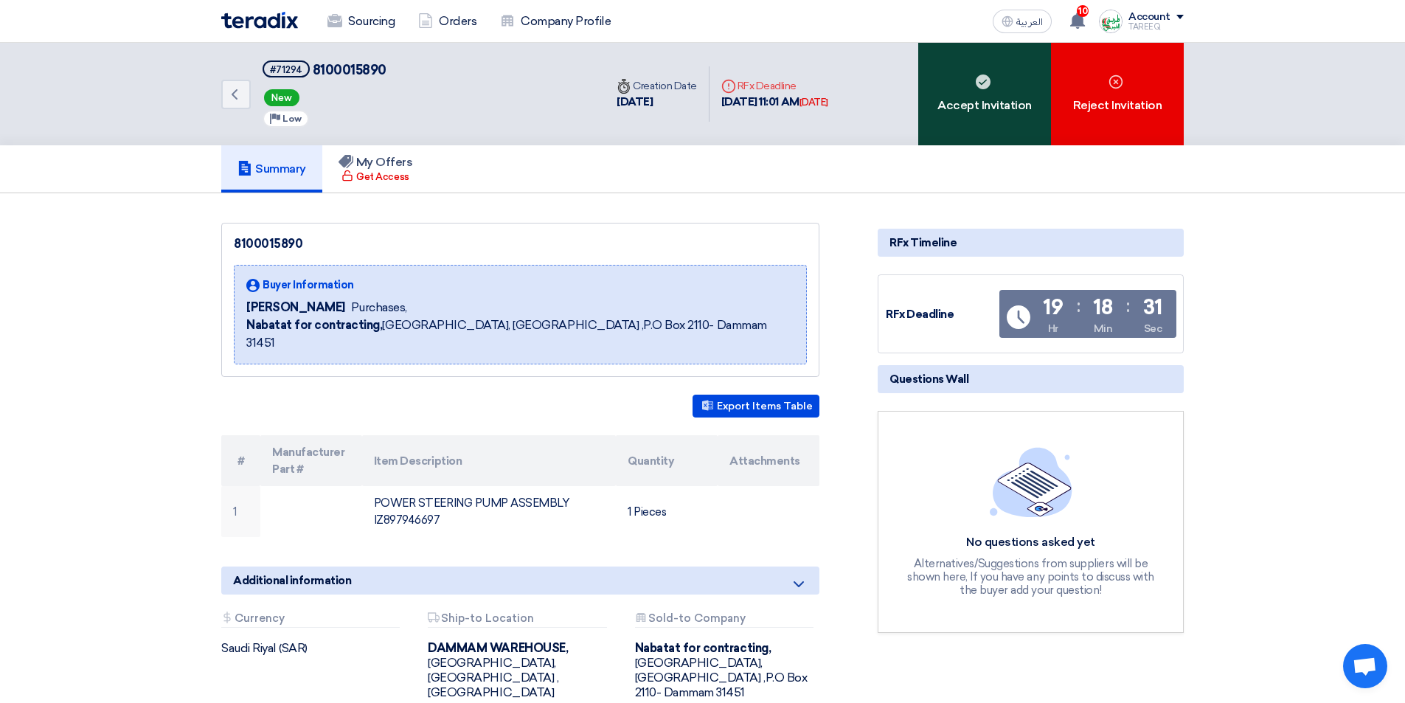
click at [949, 118] on div "Accept Invitation" at bounding box center [984, 94] width 133 height 102
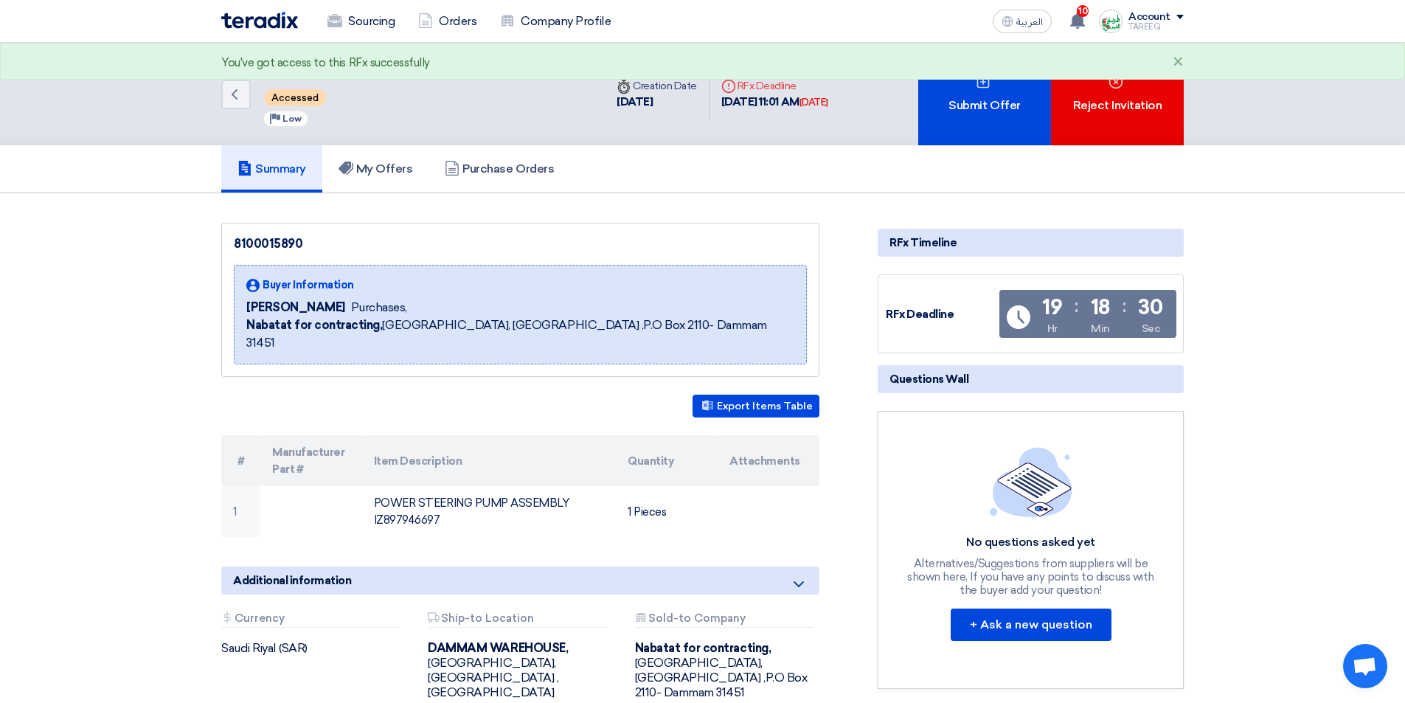
click at [950, 117] on div "Submit Offer" at bounding box center [984, 94] width 133 height 102
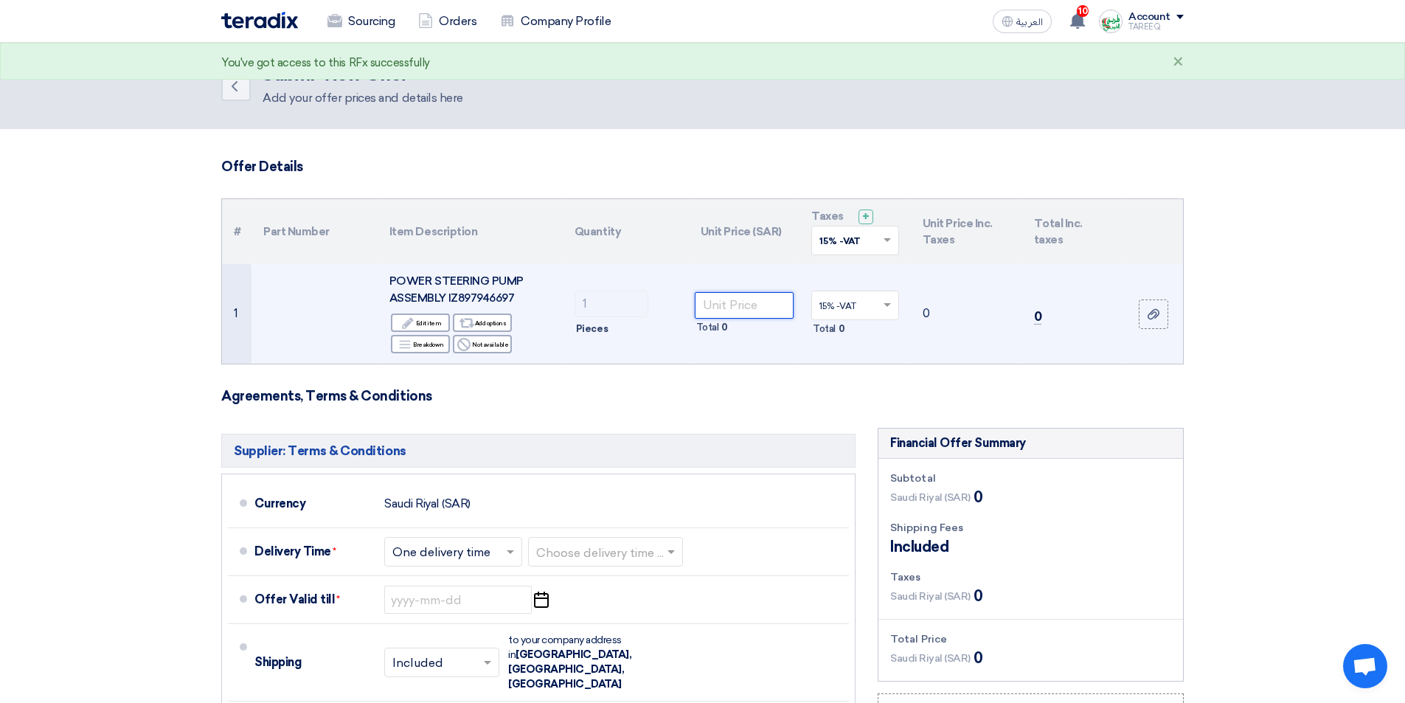
click at [759, 299] on input "number" at bounding box center [745, 305] width 100 height 27
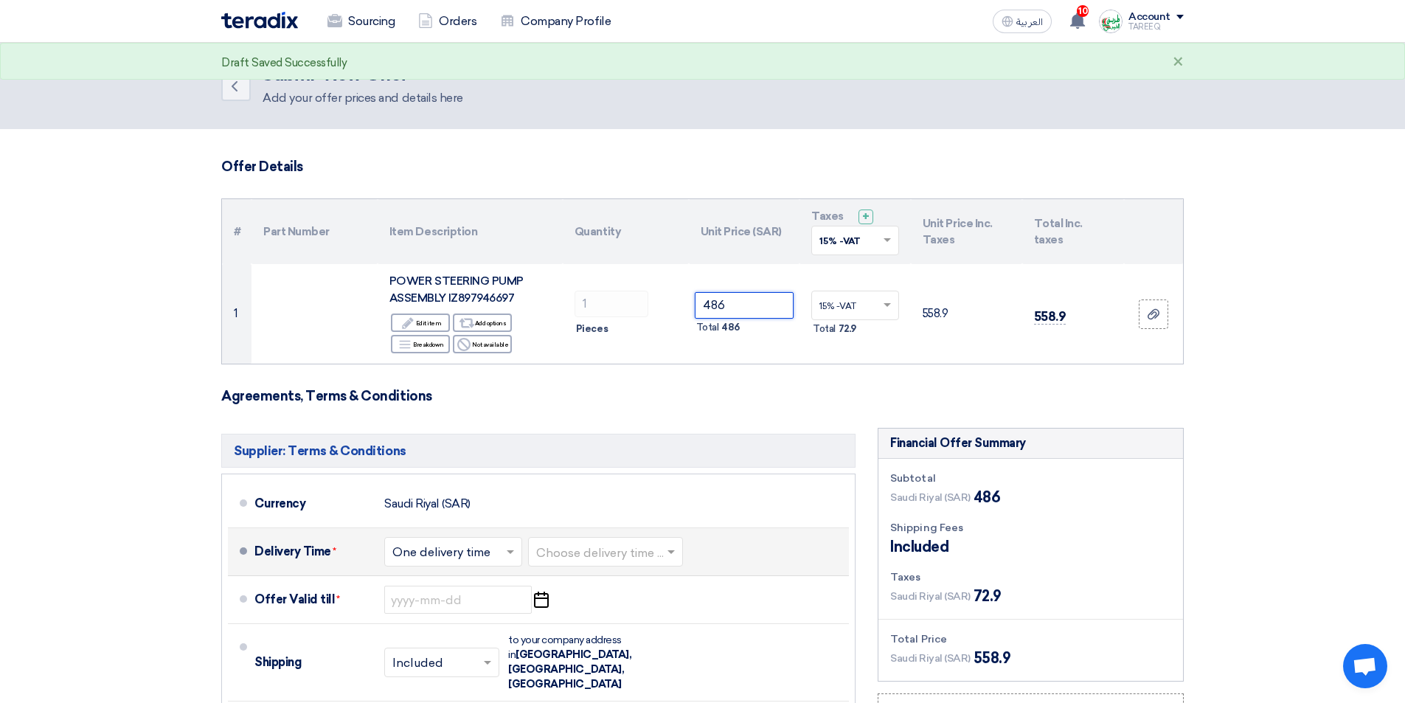
type input "486"
click at [581, 547] on input "text" at bounding box center [606, 553] width 140 height 21
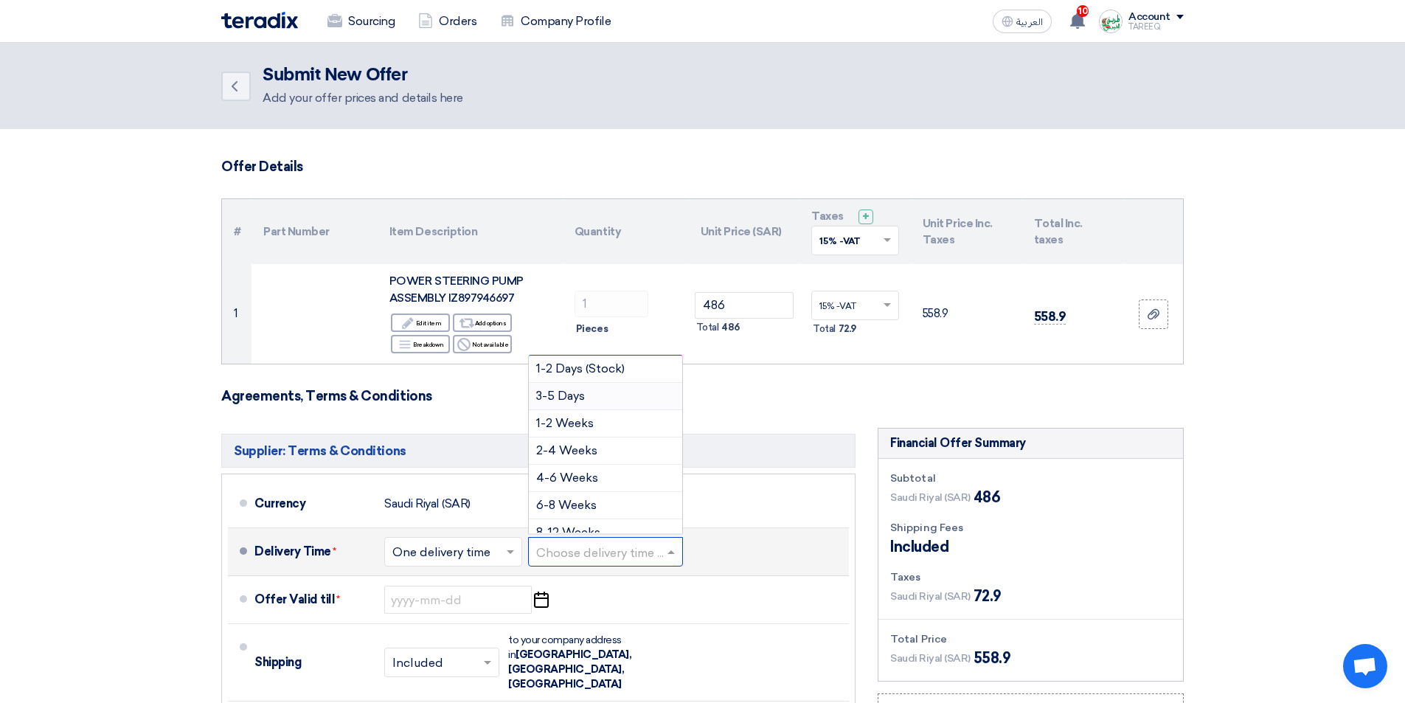
click at [560, 398] on span "3-5 Days" at bounding box center [560, 396] width 49 height 14
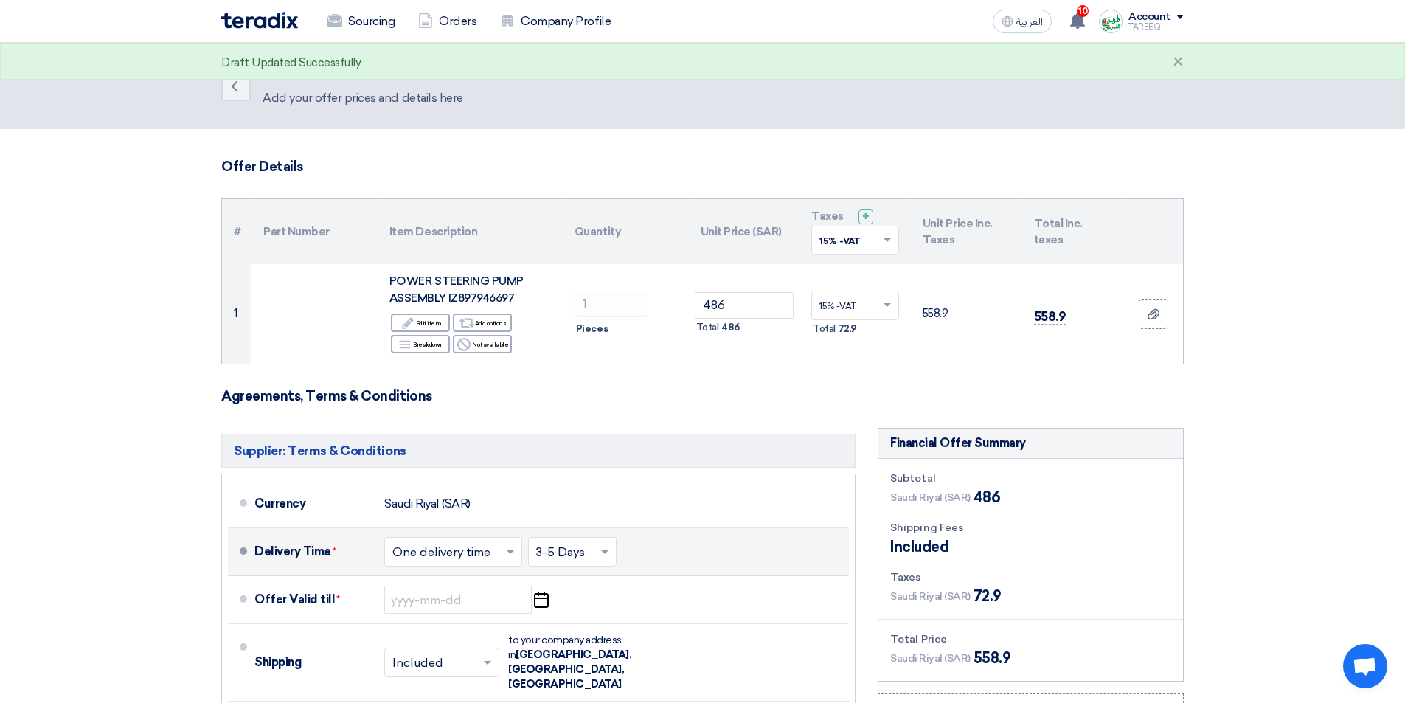
click at [434, 557] on input "text" at bounding box center [453, 553] width 123 height 21
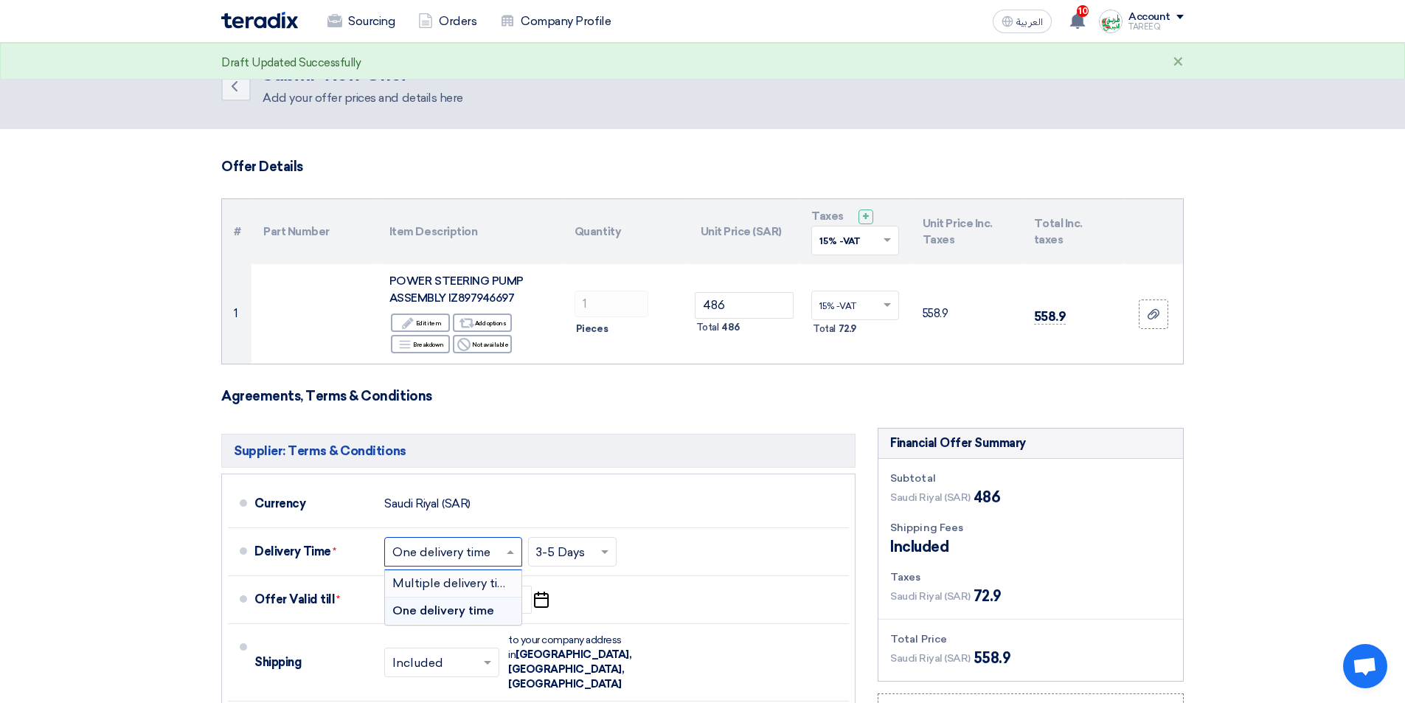
click at [759, 452] on h5 "Supplier: Terms & Conditions" at bounding box center [538, 451] width 634 height 34
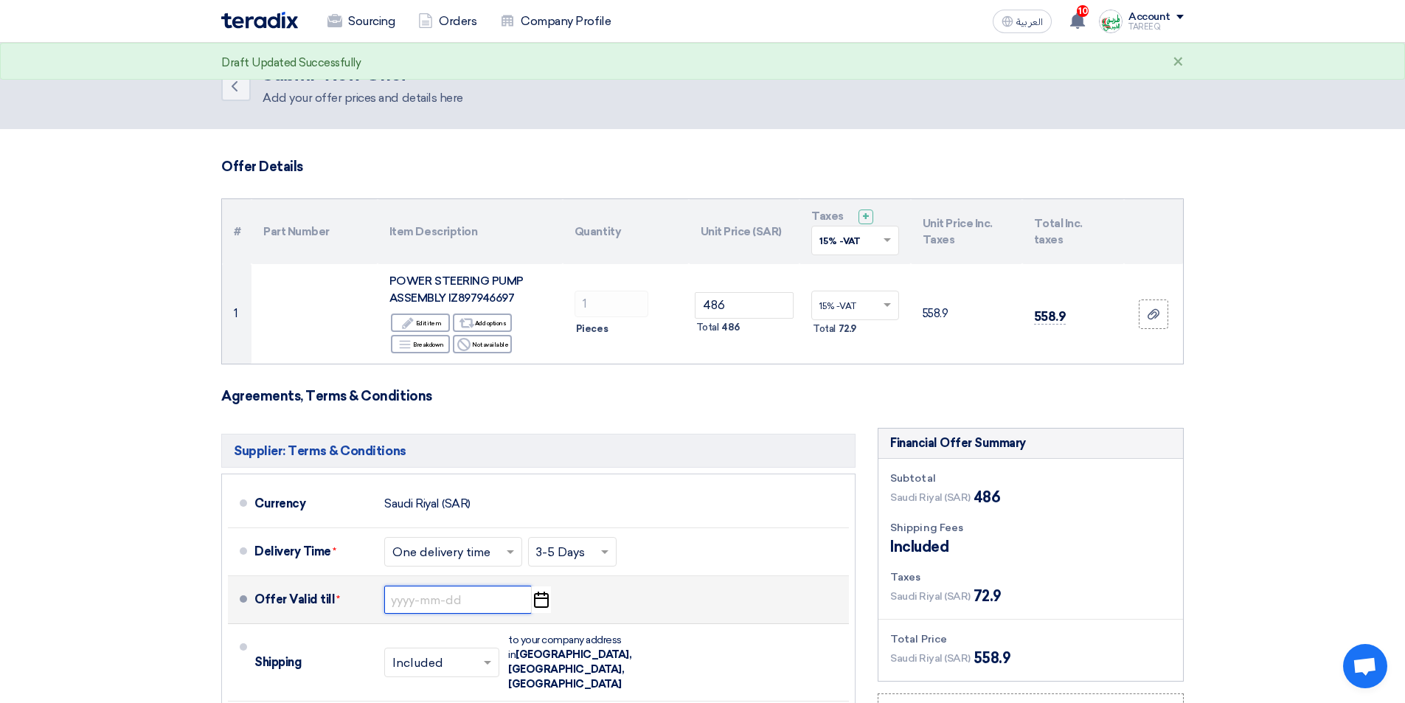
click at [473, 591] on input at bounding box center [457, 599] width 147 height 28
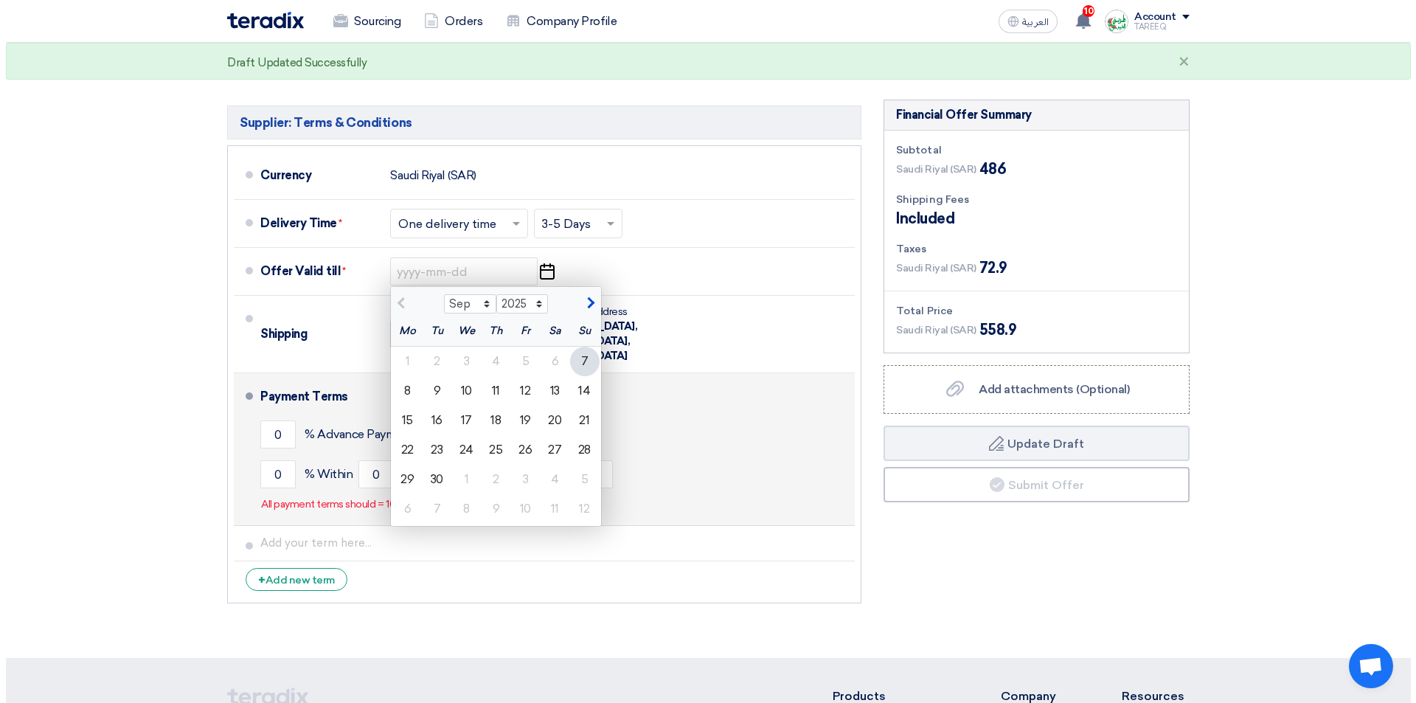
scroll to position [369, 0]
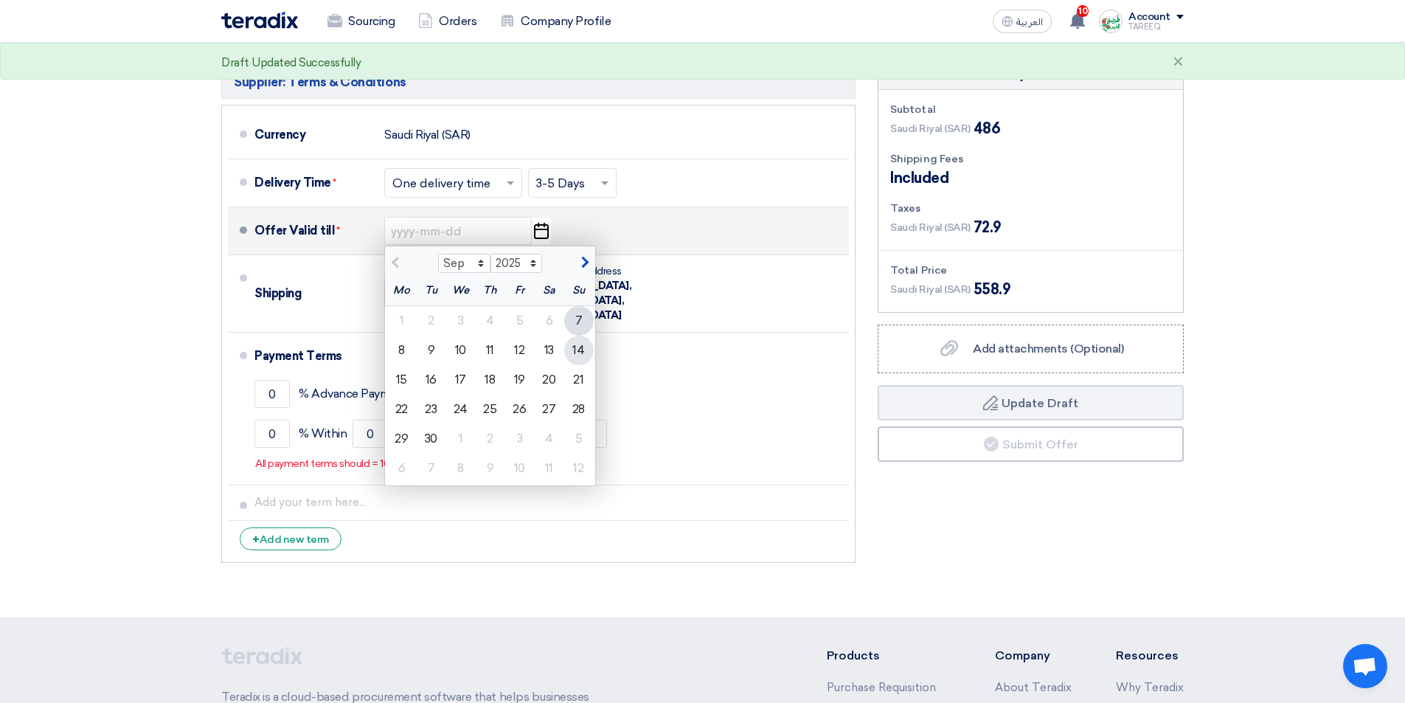
click at [582, 350] on div "14" at bounding box center [578, 349] width 29 height 29
type input "[DATE]"
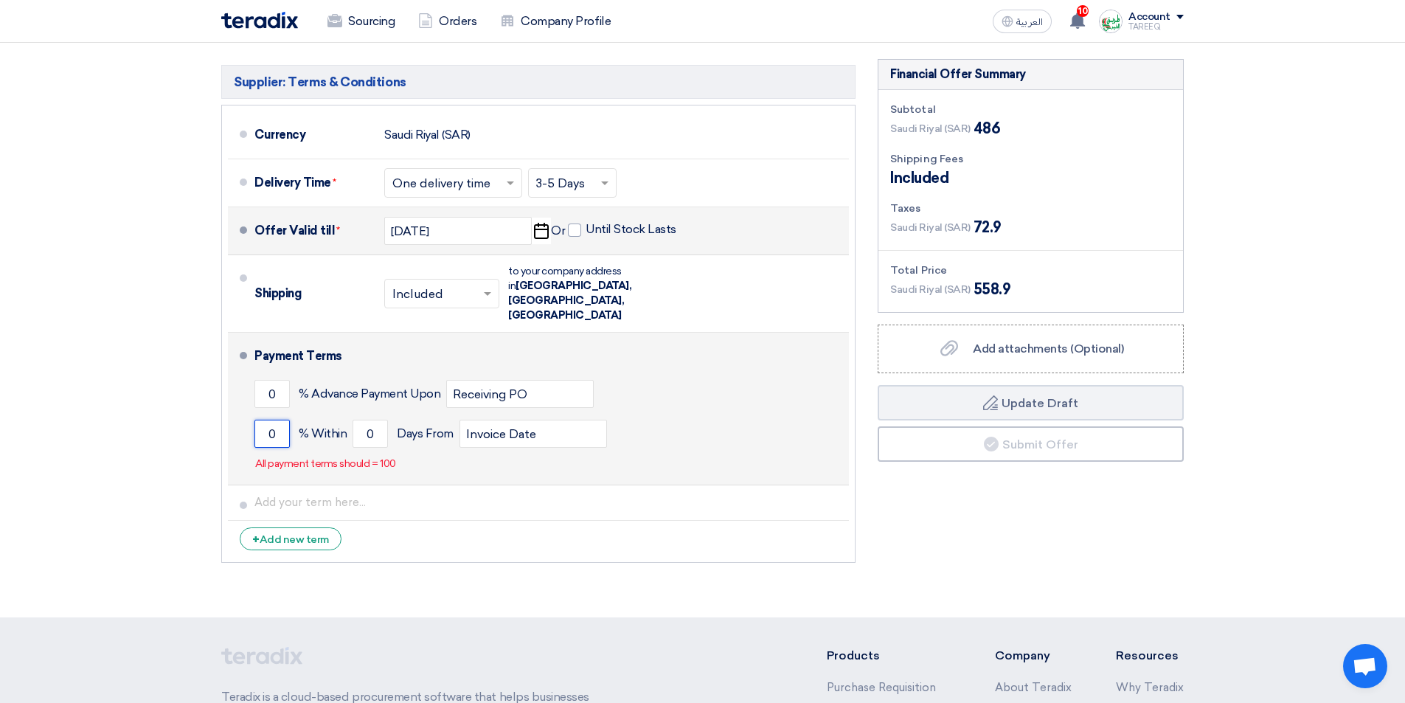
click at [266, 420] on input "0" at bounding box center [271, 434] width 35 height 28
type input "100"
click at [361, 420] on input "0" at bounding box center [369, 434] width 35 height 28
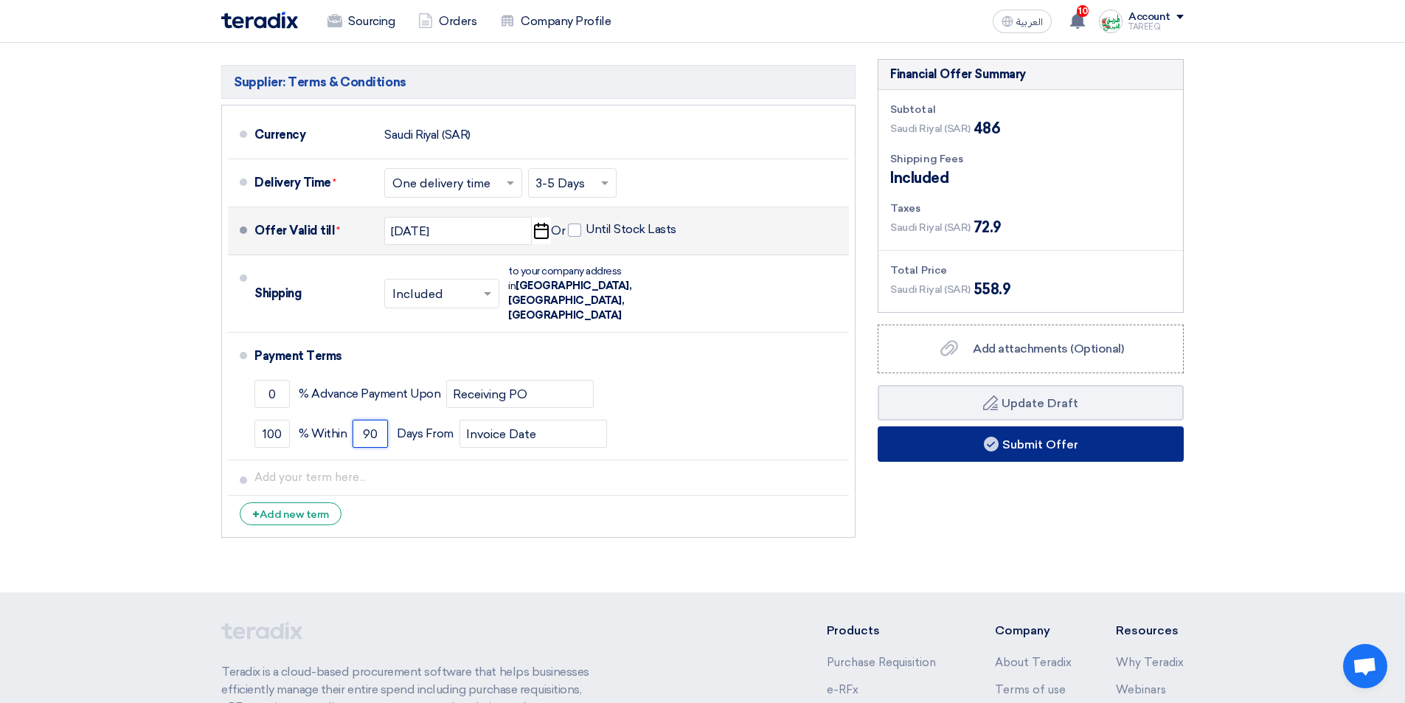
type input "90"
click at [934, 448] on button "Submit Offer" at bounding box center [1030, 443] width 306 height 35
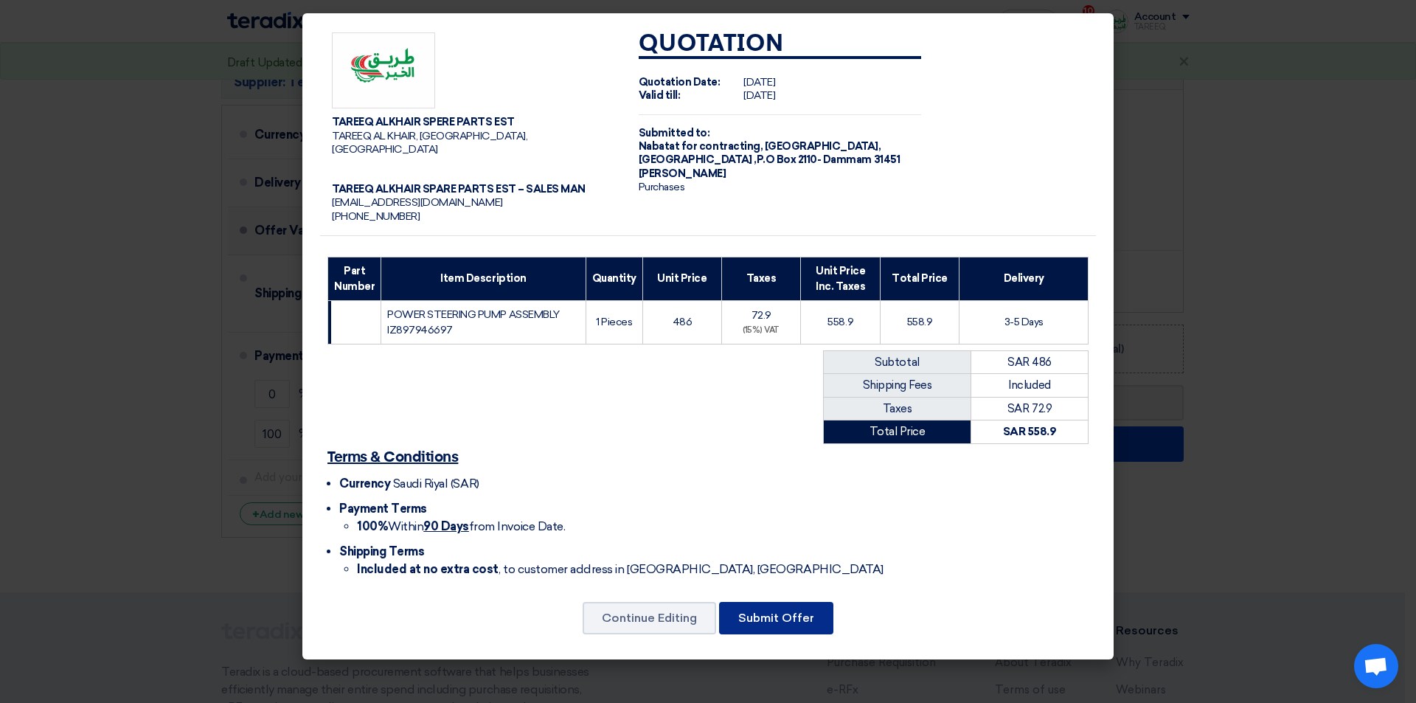
click at [804, 602] on button "Submit Offer" at bounding box center [776, 618] width 114 height 32
